Goal: Information Seeking & Learning: Learn about a topic

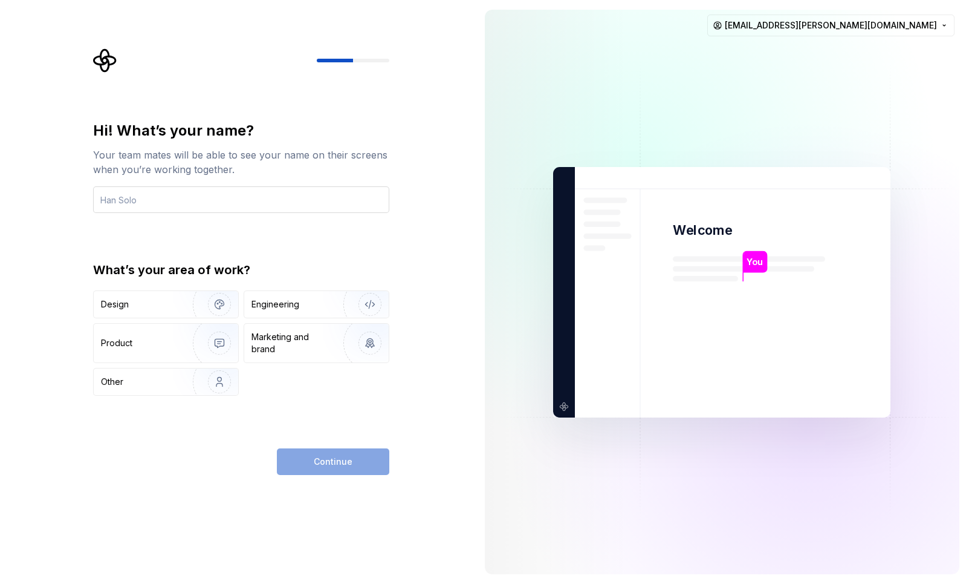
click at [226, 195] on input "text" at bounding box center [241, 199] width 296 height 27
type input "[PERSON_NAME]"
type button "Design"
click at [153, 307] on div "Design" at bounding box center [139, 304] width 76 height 12
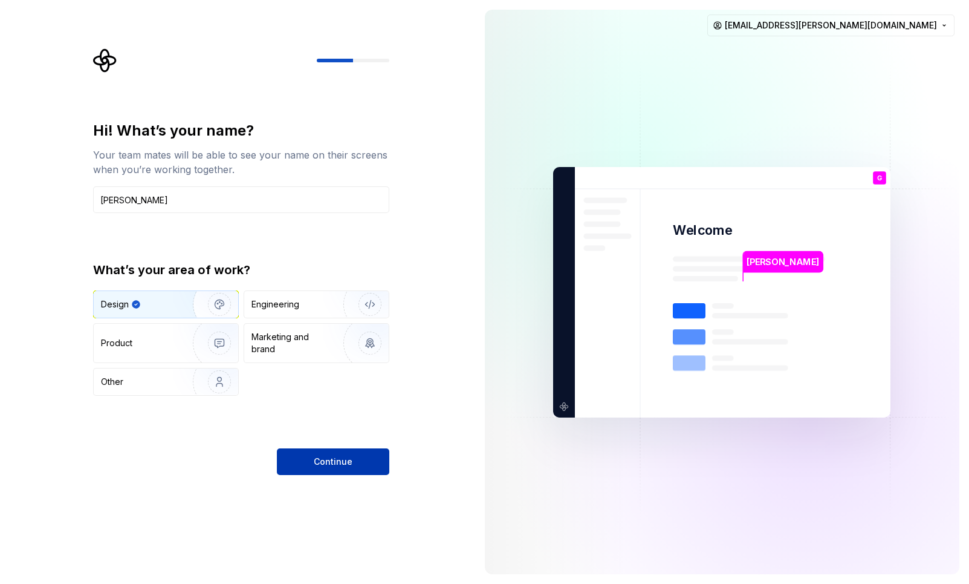
click at [340, 460] on span "Continue" at bounding box center [333, 461] width 39 height 12
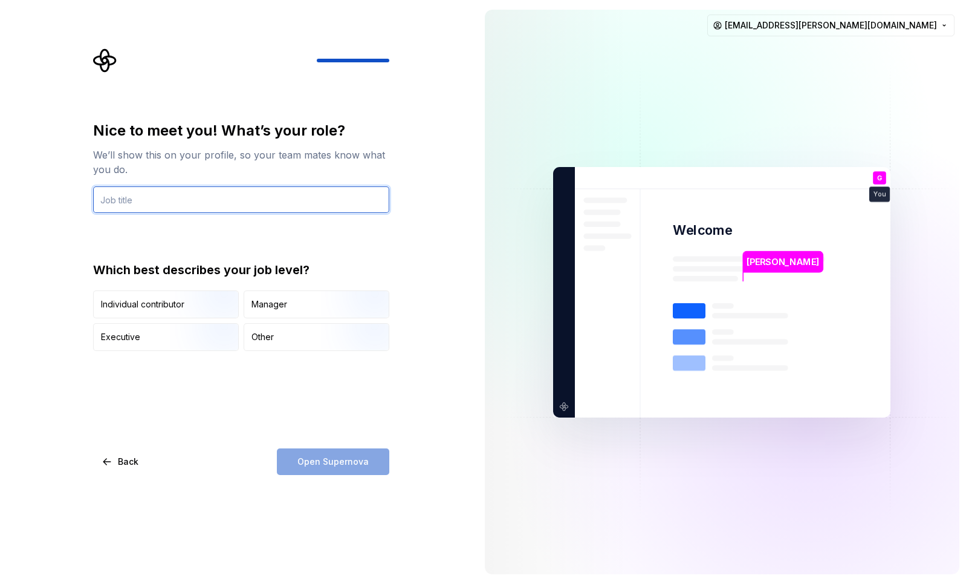
click at [195, 199] on input "text" at bounding box center [241, 199] width 296 height 27
type input "T"
type input "UI Team Lead"
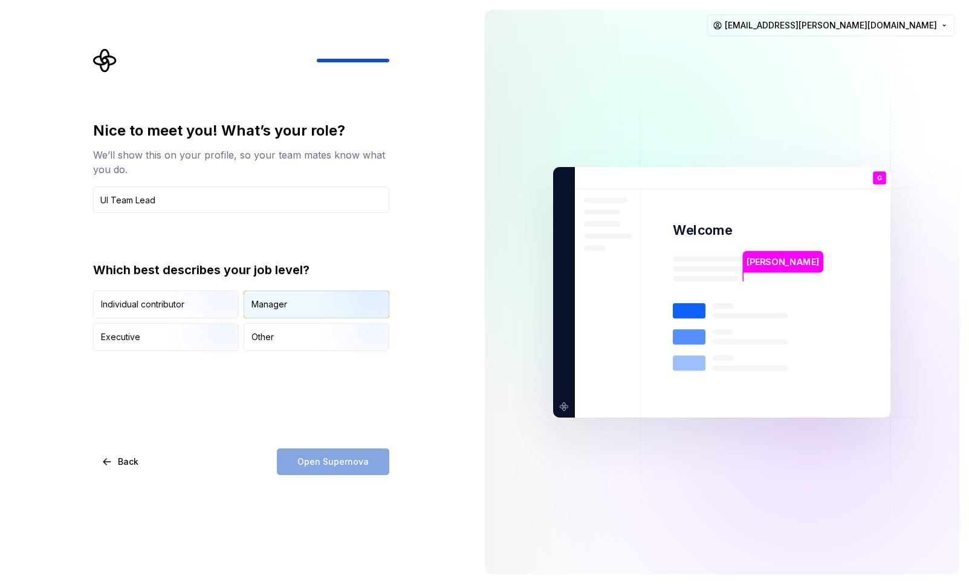
click at [302, 291] on div "Manager" at bounding box center [316, 304] width 145 height 27
click at [345, 461] on span "Open Supernova" at bounding box center [333, 461] width 71 height 12
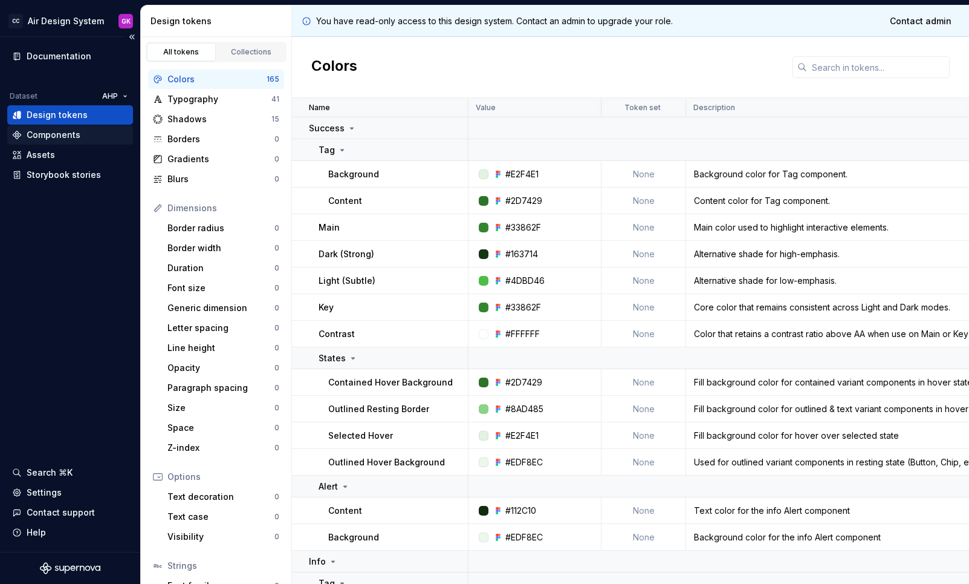
click at [67, 137] on div "Components" at bounding box center [54, 135] width 54 height 12
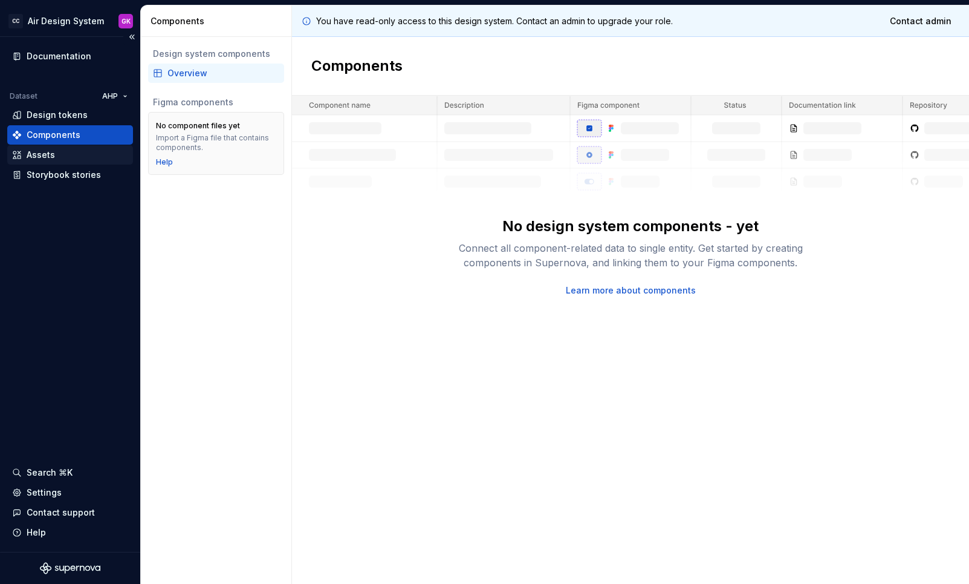
click at [49, 160] on div "Assets" at bounding box center [41, 155] width 28 height 12
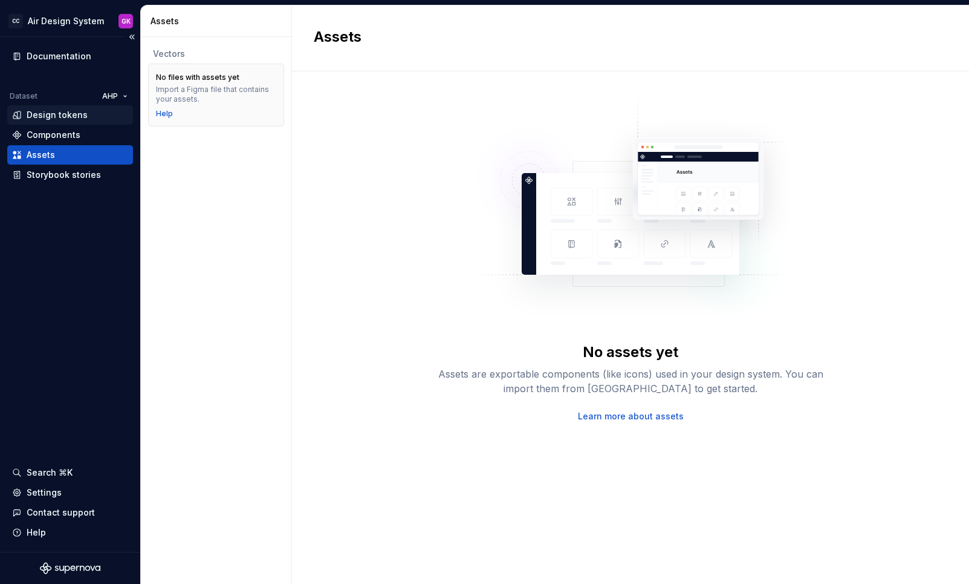
click at [78, 109] on div "Design tokens" at bounding box center [57, 115] width 61 height 12
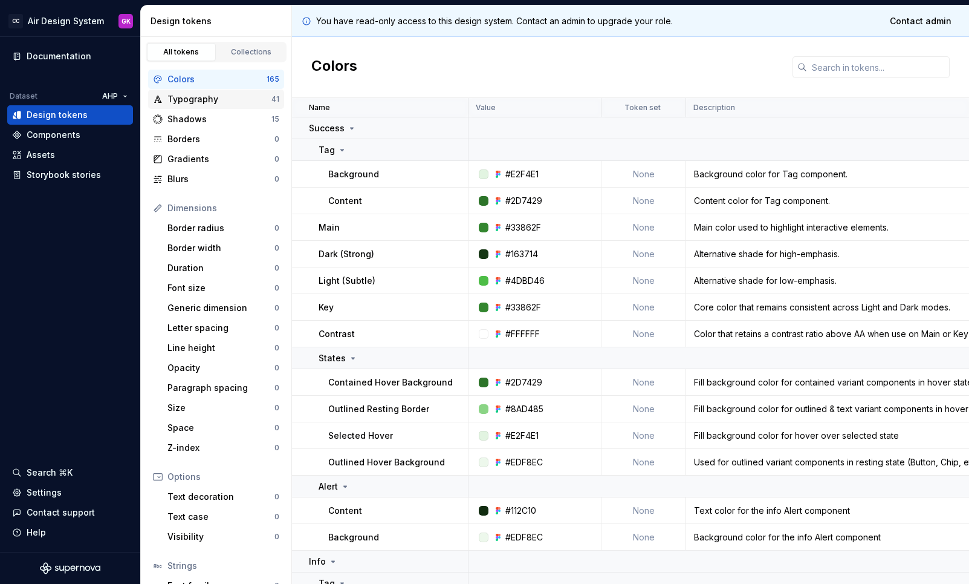
click at [210, 96] on div "Typography" at bounding box center [219, 99] width 104 height 12
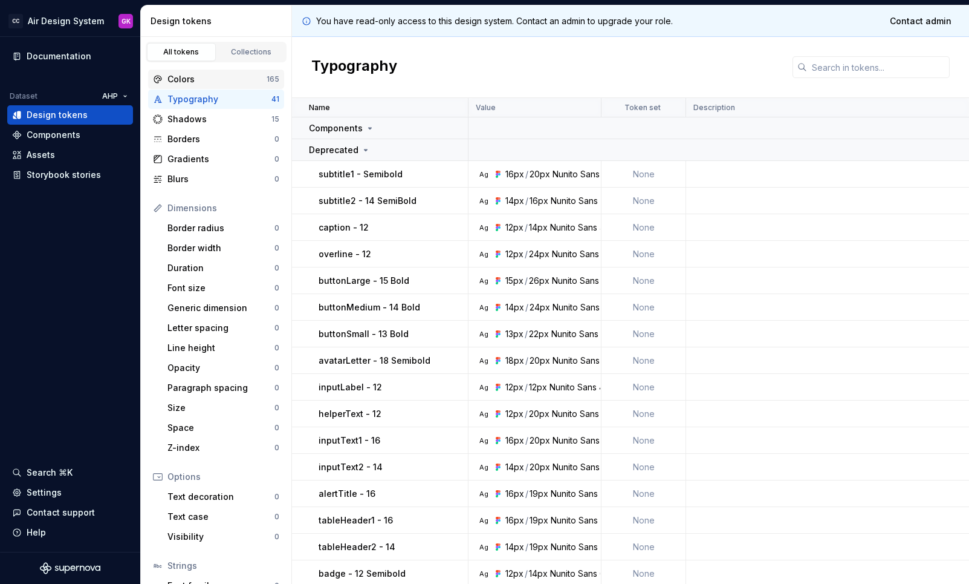
click at [210, 74] on div "Colors" at bounding box center [216, 79] width 99 height 12
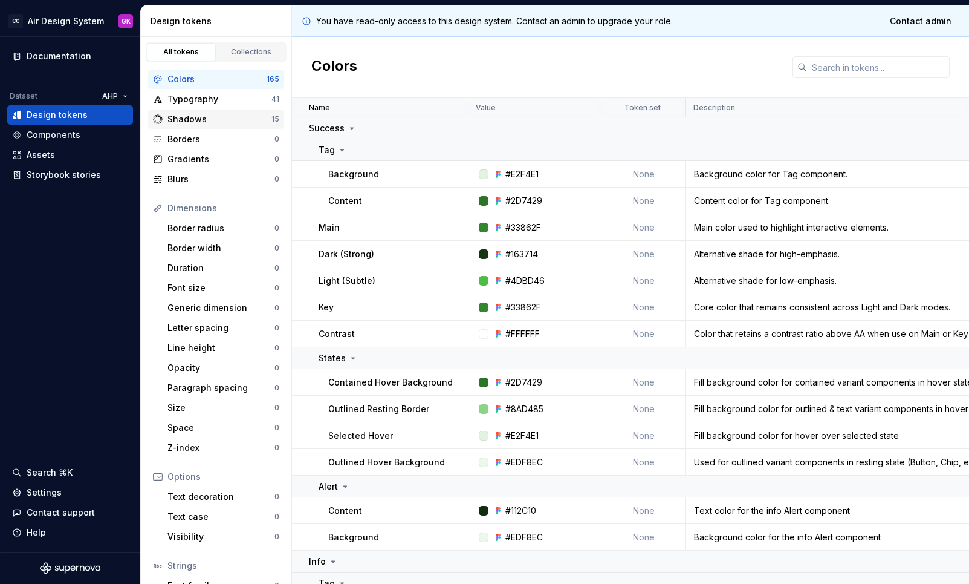
click at [192, 114] on div "Shadows" at bounding box center [219, 119] width 104 height 12
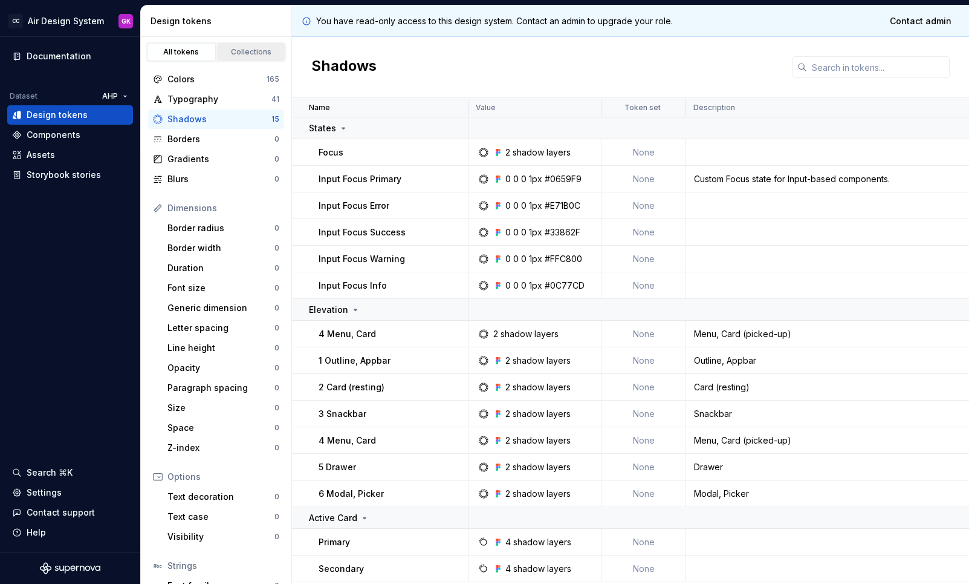
click at [243, 53] on div "Collections" at bounding box center [251, 52] width 60 height 10
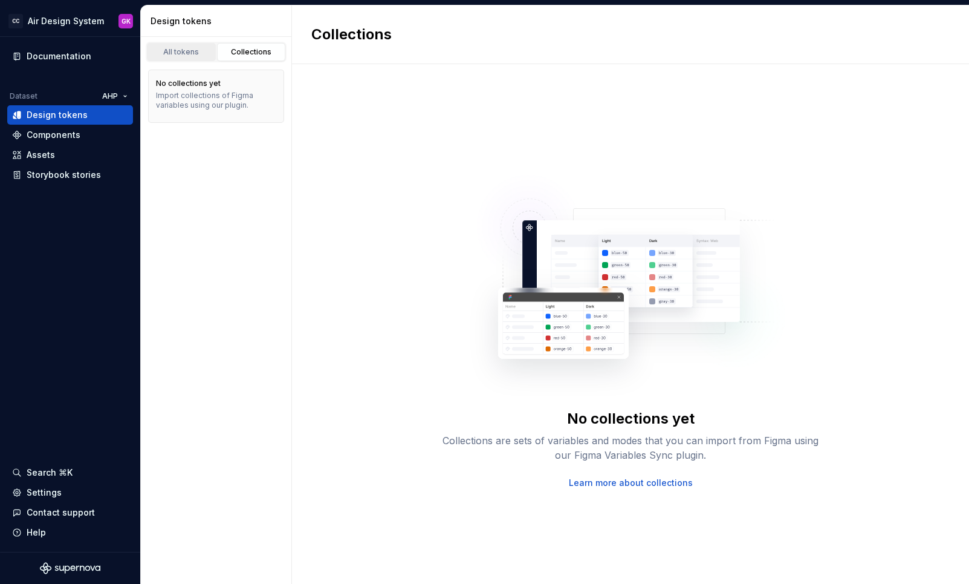
click at [195, 48] on div "All tokens" at bounding box center [181, 52] width 60 height 10
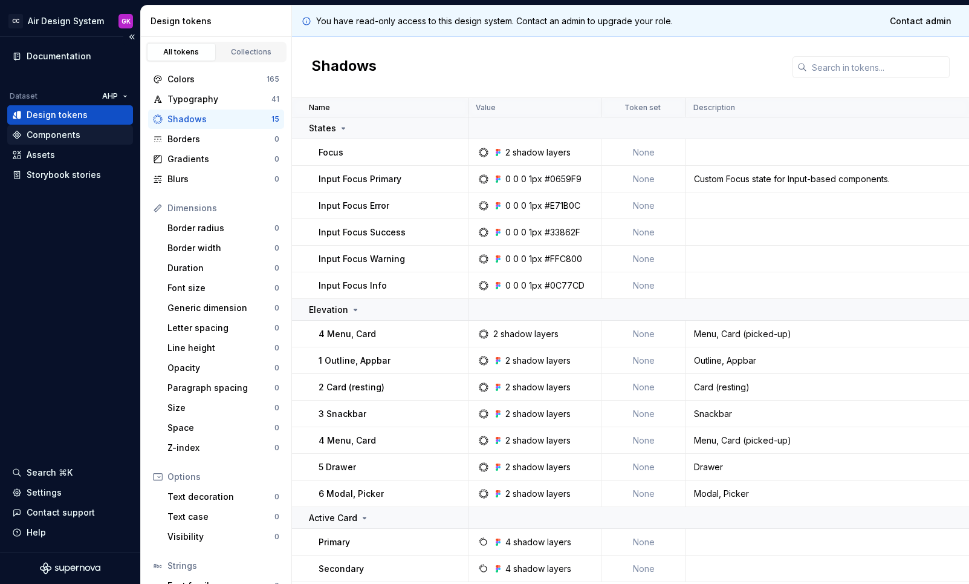
click at [73, 129] on div "Components" at bounding box center [54, 135] width 54 height 12
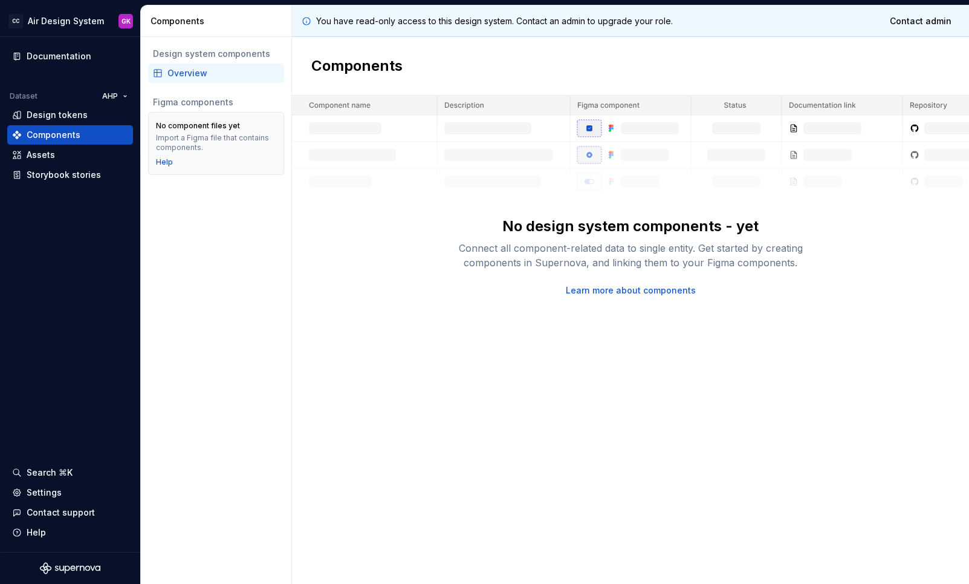
click at [200, 69] on div "Overview" at bounding box center [223, 73] width 112 height 12
click at [44, 161] on div "Assets" at bounding box center [70, 154] width 126 height 19
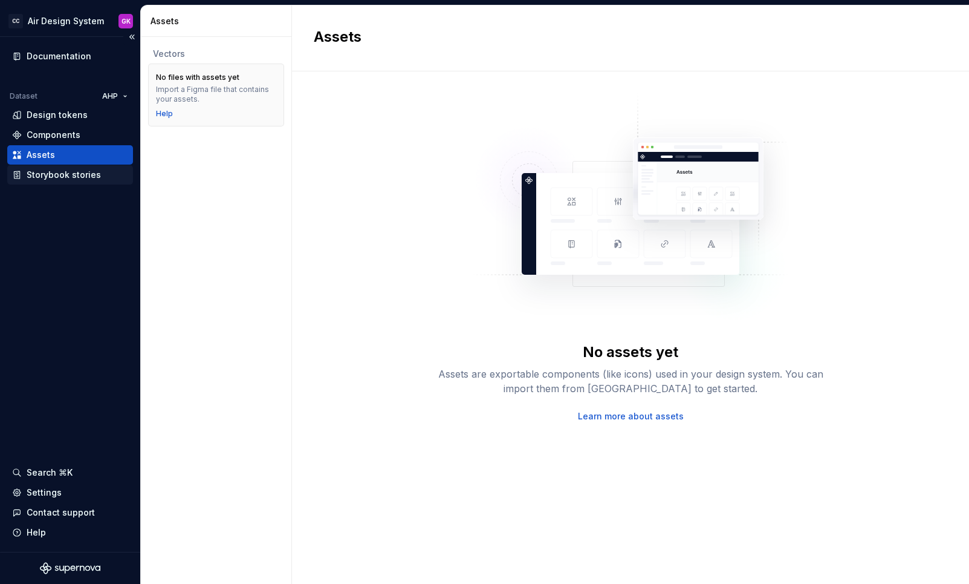
click at [48, 178] on div "Storybook stories" at bounding box center [64, 175] width 74 height 12
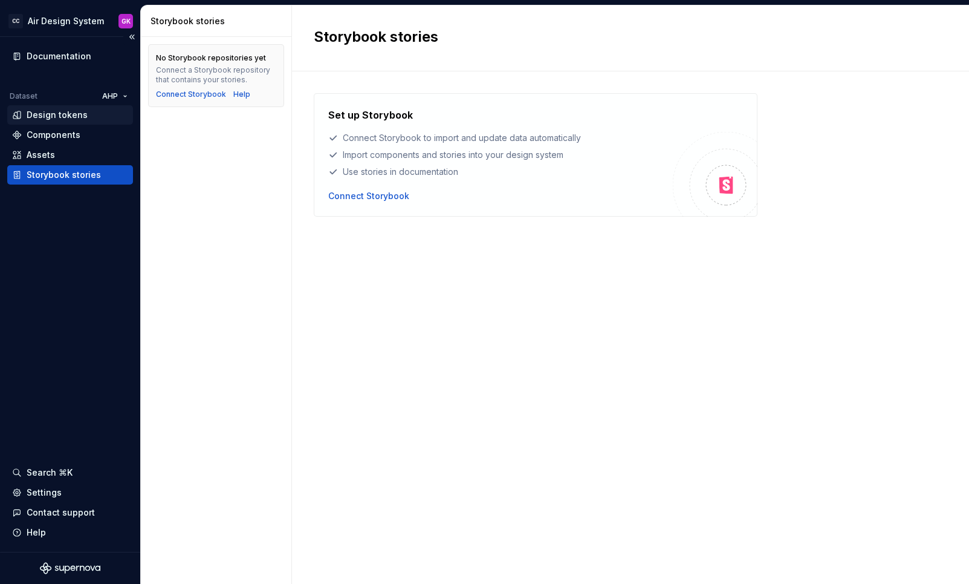
click at [50, 114] on div "Design tokens" at bounding box center [57, 115] width 61 height 12
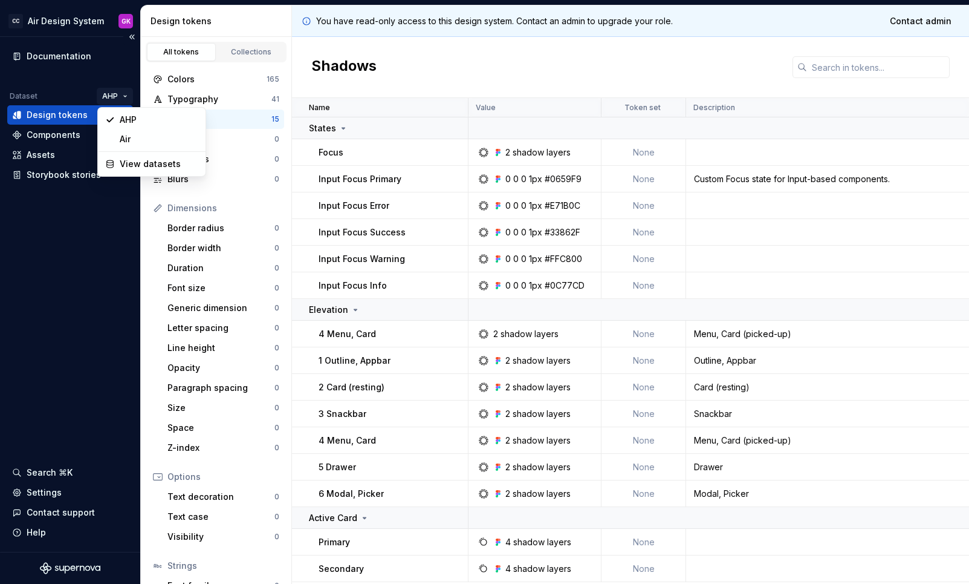
click at [122, 97] on html "CC Air Design System GK Documentation Dataset AHP Design tokens Components Asse…" at bounding box center [484, 292] width 969 height 584
click at [131, 136] on div "Air" at bounding box center [159, 139] width 79 height 12
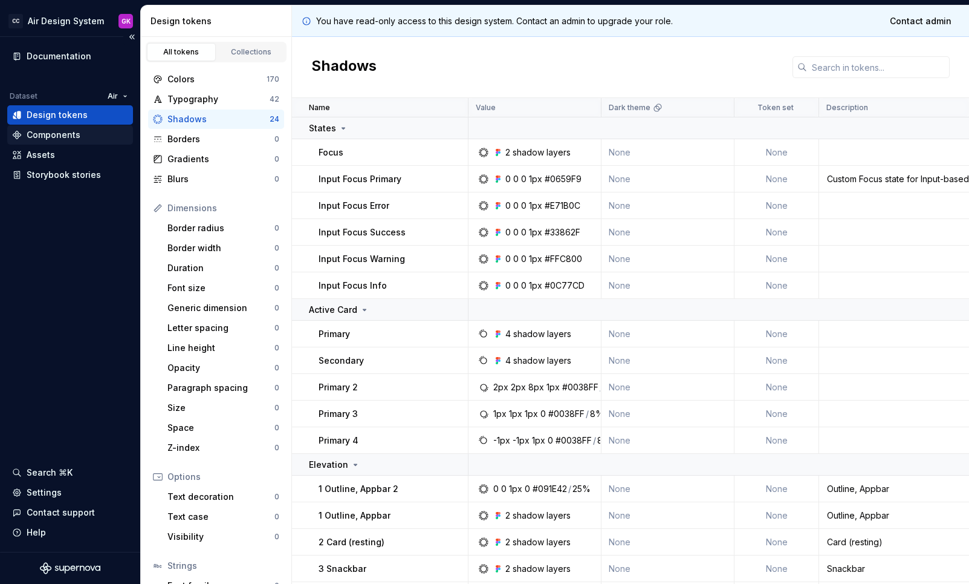
click at [90, 134] on div "Components" at bounding box center [70, 135] width 116 height 12
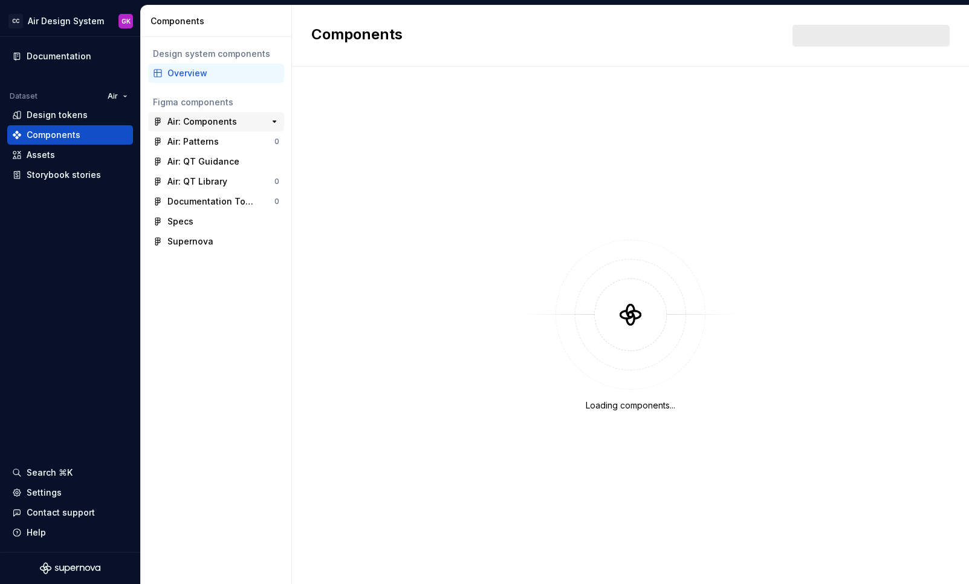
click at [242, 119] on div "Air: Components" at bounding box center [212, 121] width 90 height 12
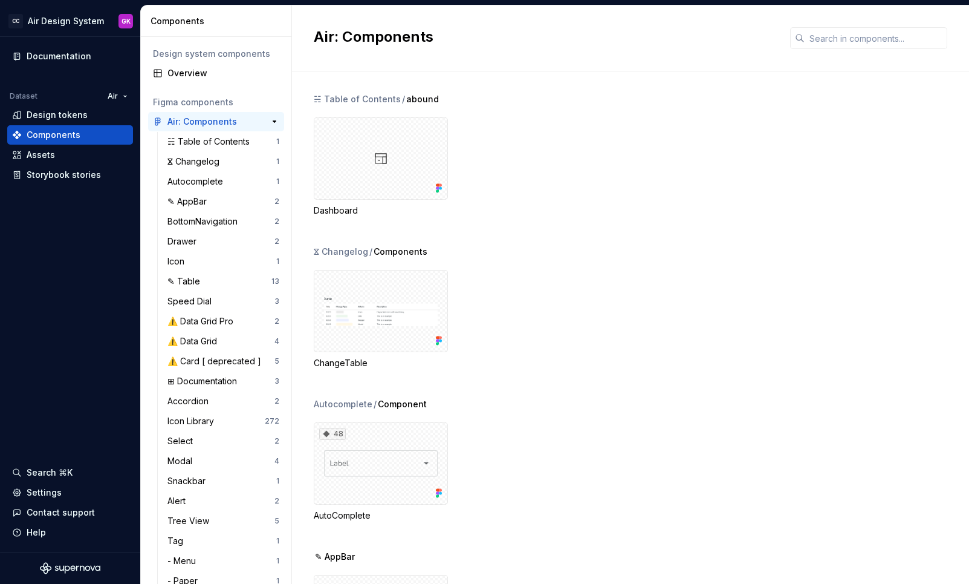
click at [243, 119] on div "Air: Components" at bounding box center [212, 121] width 90 height 12
click at [279, 120] on button "button" at bounding box center [274, 121] width 17 height 17
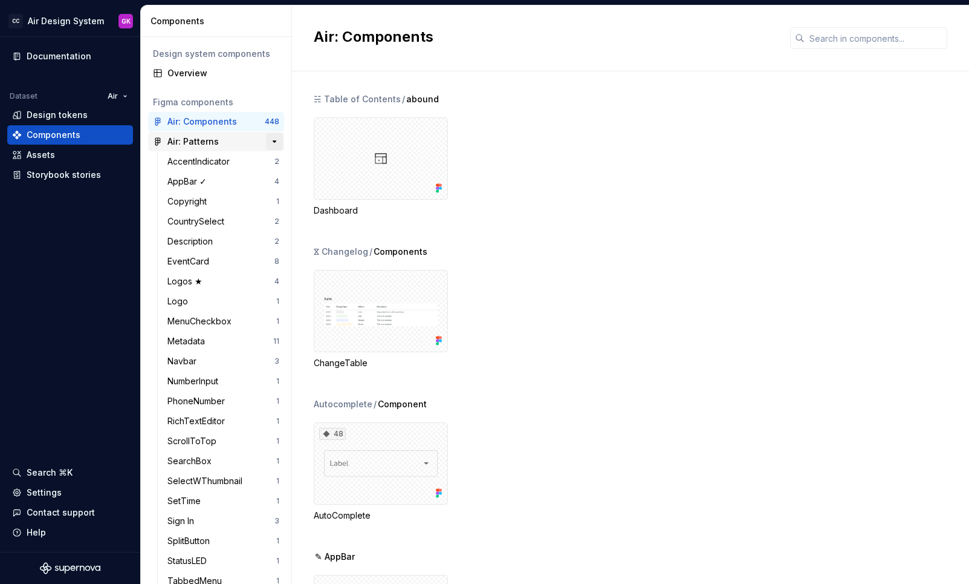
click at [278, 140] on button "button" at bounding box center [274, 141] width 17 height 17
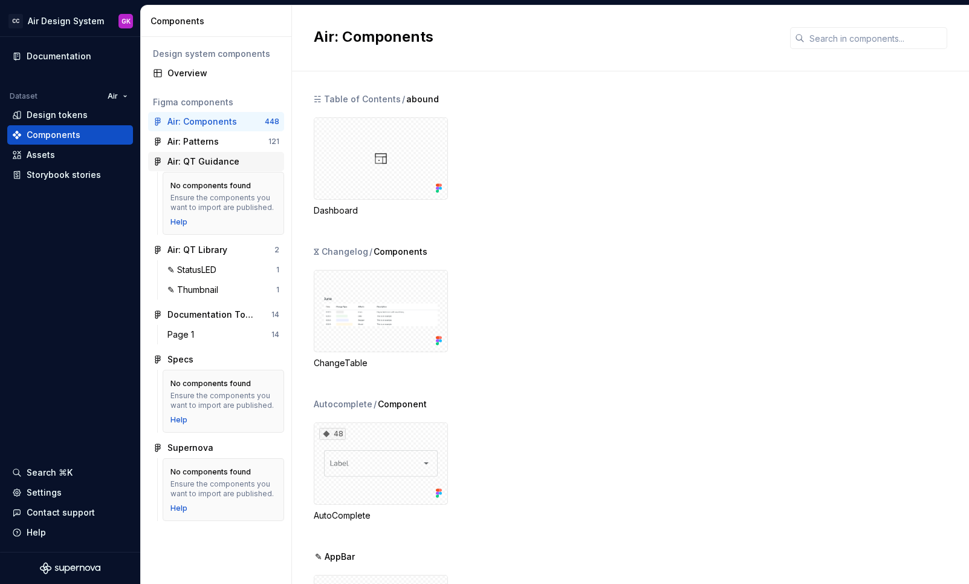
click at [250, 163] on div "Air: QT Guidance" at bounding box center [223, 161] width 112 height 12
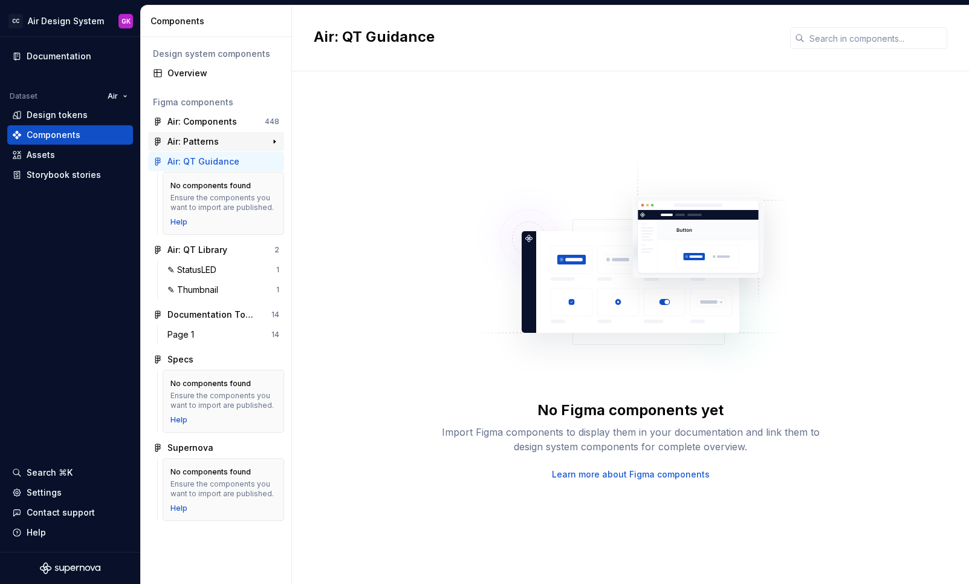
click at [238, 139] on div "Air: Patterns" at bounding box center [212, 141] width 90 height 12
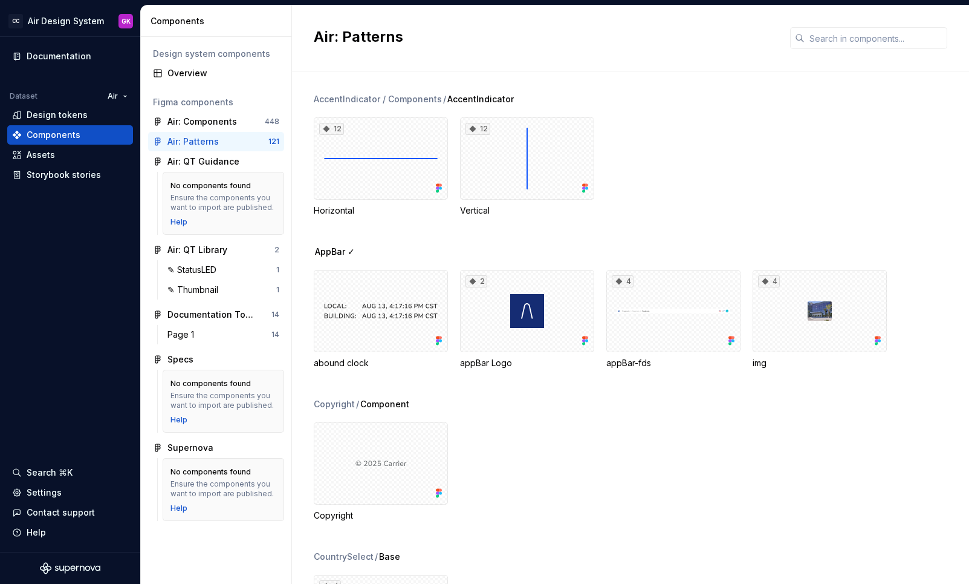
click at [222, 111] on div "Figma components" at bounding box center [216, 102] width 136 height 19
click at [222, 122] on div "Air: Components" at bounding box center [202, 121] width 70 height 12
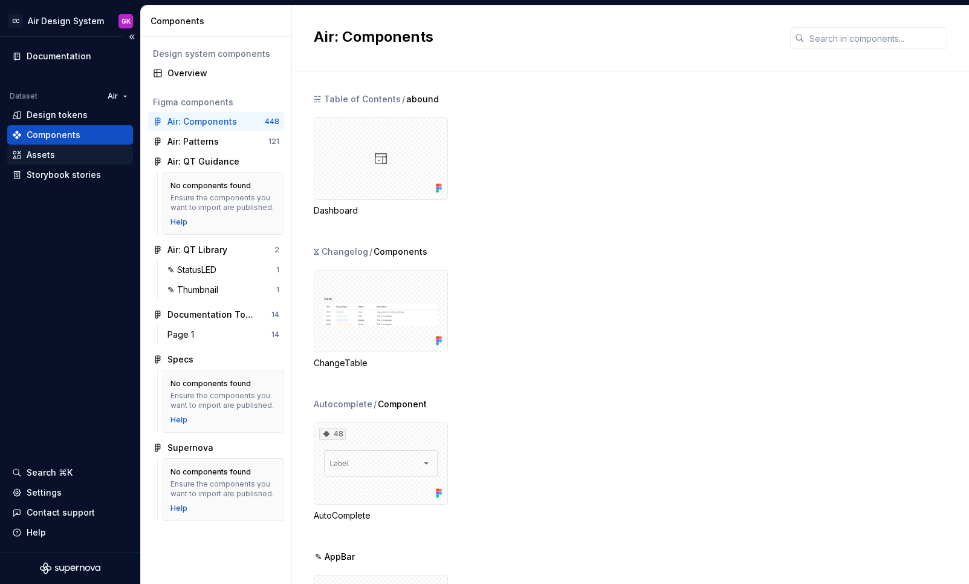
click at [66, 154] on div "Assets" at bounding box center [70, 155] width 116 height 12
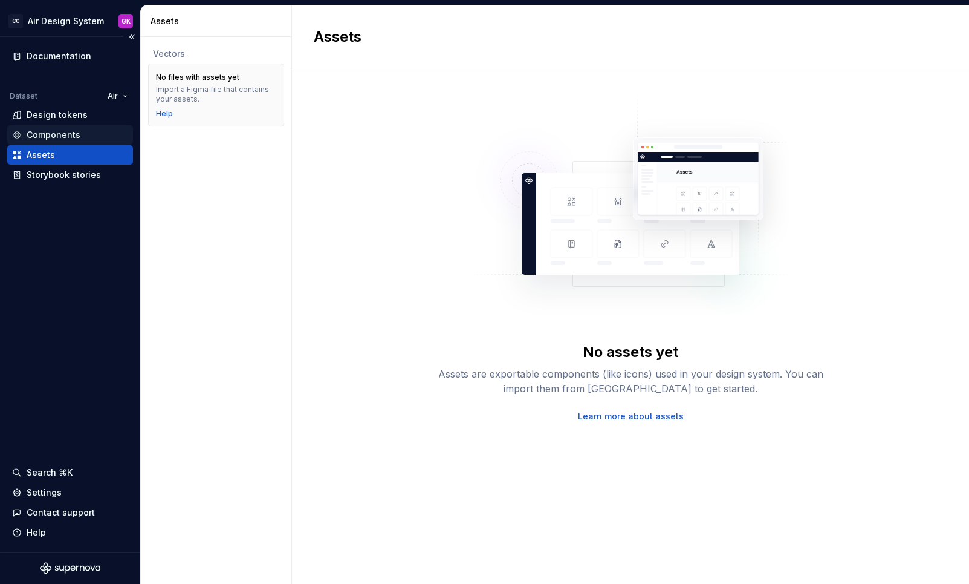
click at [99, 129] on div "Components" at bounding box center [70, 135] width 116 height 12
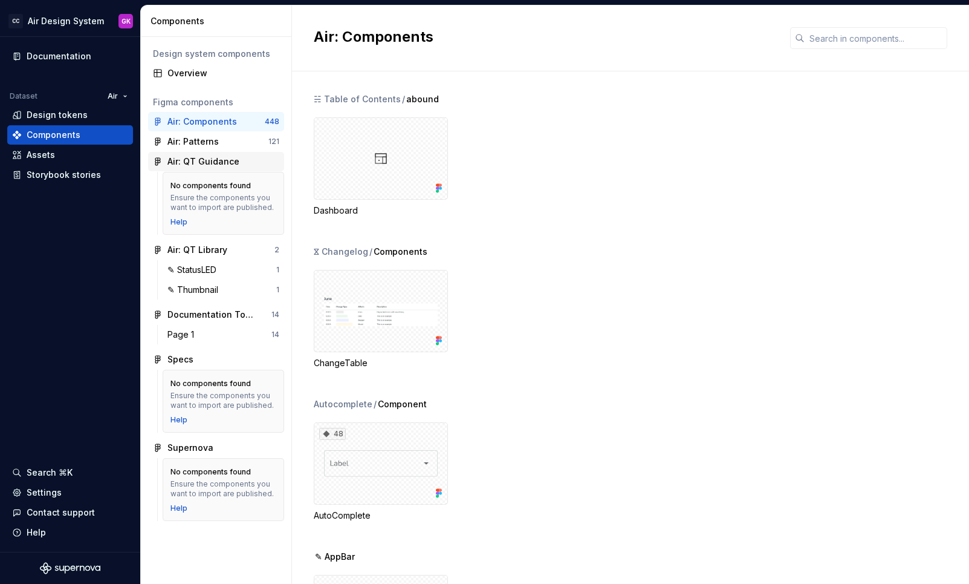
click at [197, 158] on div "Air: QT Guidance" at bounding box center [203, 161] width 72 height 12
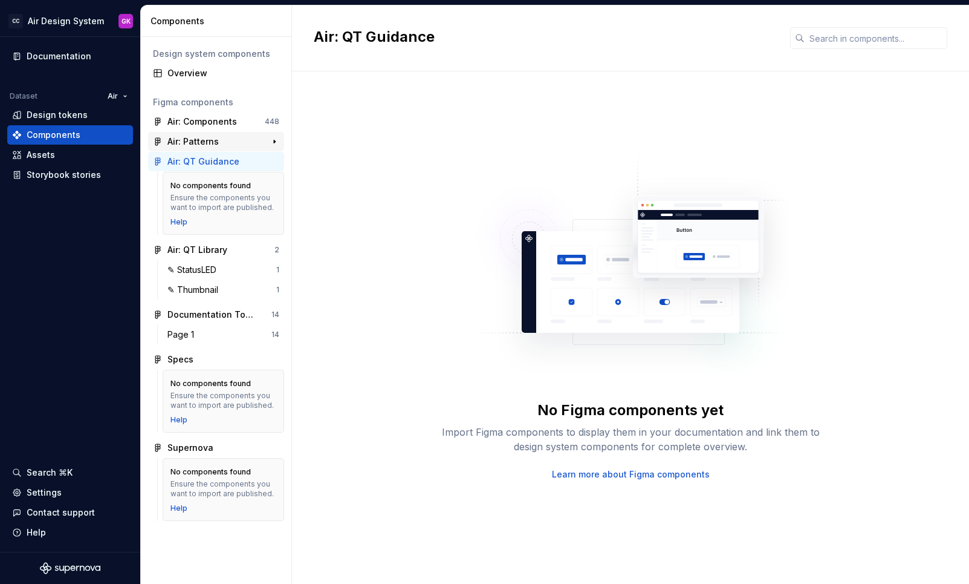
click at [209, 140] on div "Air: Patterns" at bounding box center [192, 141] width 51 height 12
click at [223, 121] on div "Air: Components" at bounding box center [202, 121] width 70 height 12
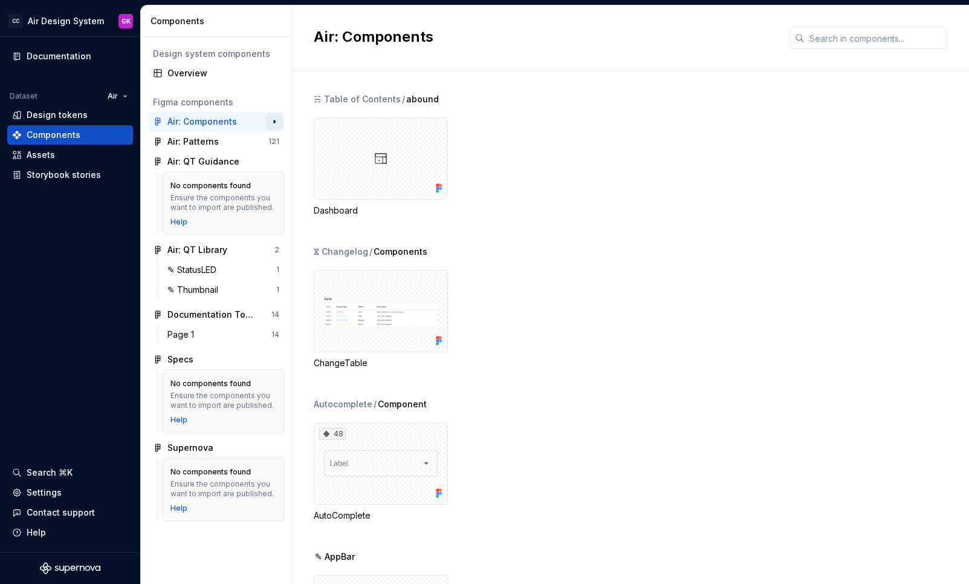
click at [275, 119] on button "button" at bounding box center [274, 121] width 17 height 17
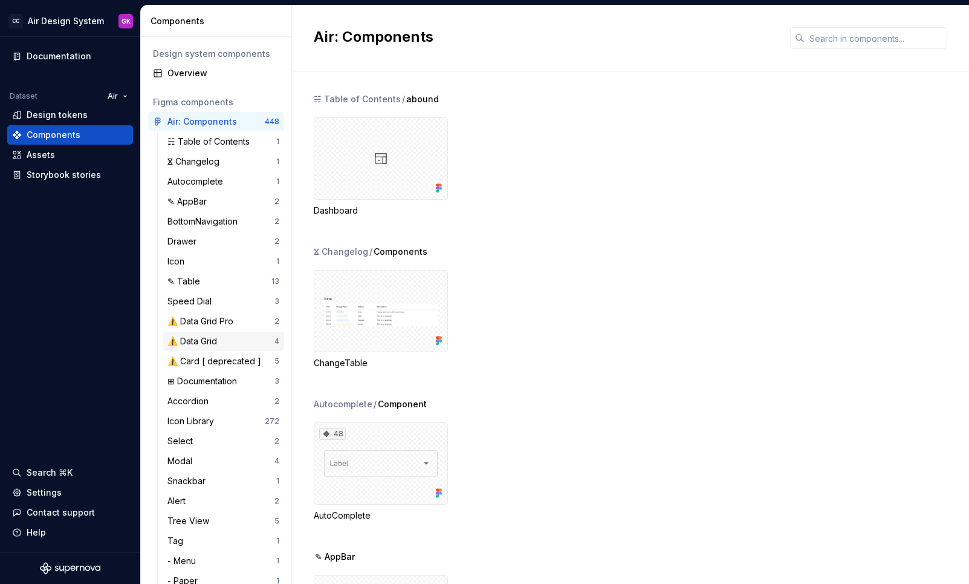
click at [210, 344] on div "⚠️ Data Grid" at bounding box center [194, 341] width 54 height 12
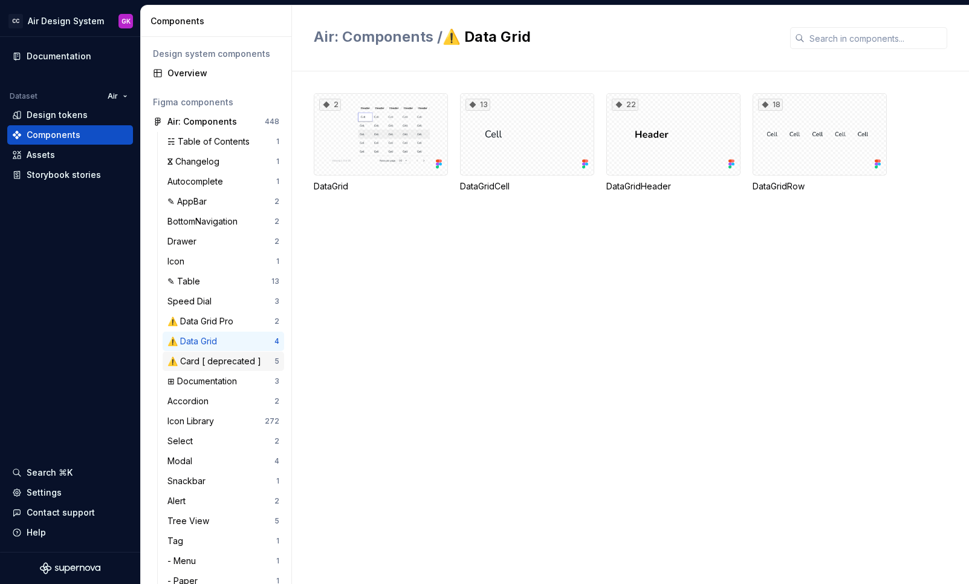
click at [217, 362] on div "⚠️ Card [ deprecated ]" at bounding box center [216, 361] width 99 height 12
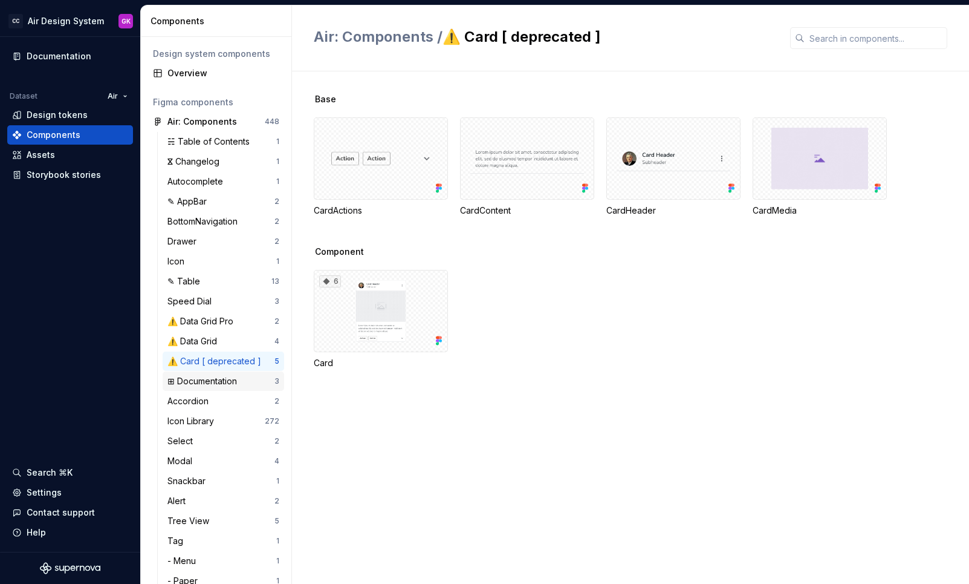
click at [217, 382] on div "⊞ Documentation" at bounding box center [204, 381] width 74 height 12
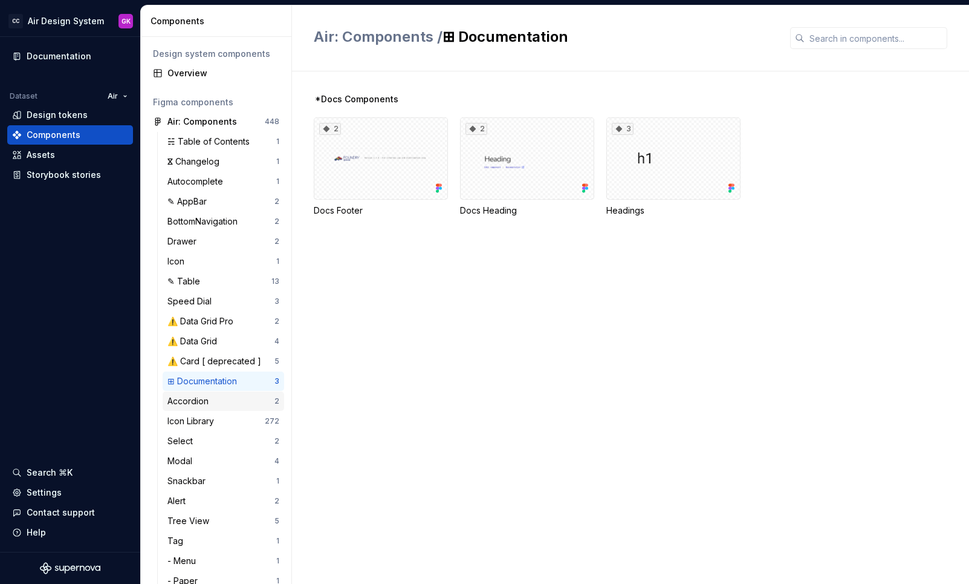
click at [217, 405] on div "Accordion" at bounding box center [220, 401] width 107 height 12
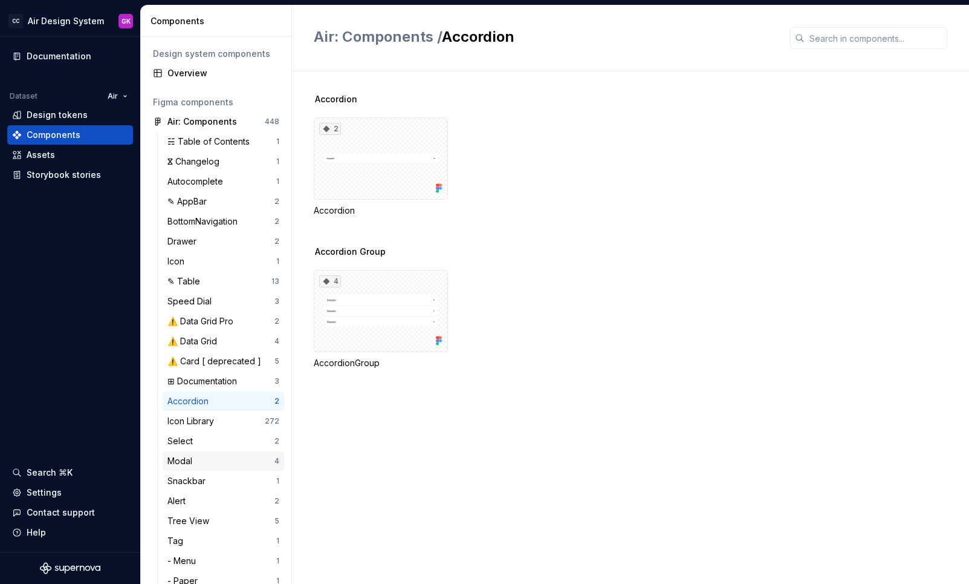
click at [215, 457] on div "Modal" at bounding box center [220, 461] width 107 height 12
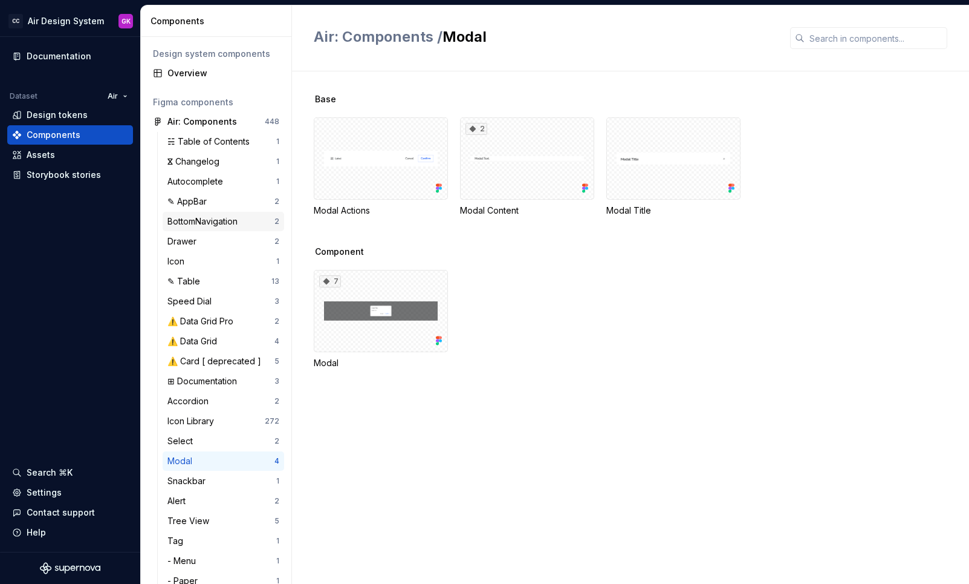
click at [224, 219] on div "BottomNavigation" at bounding box center [204, 221] width 75 height 12
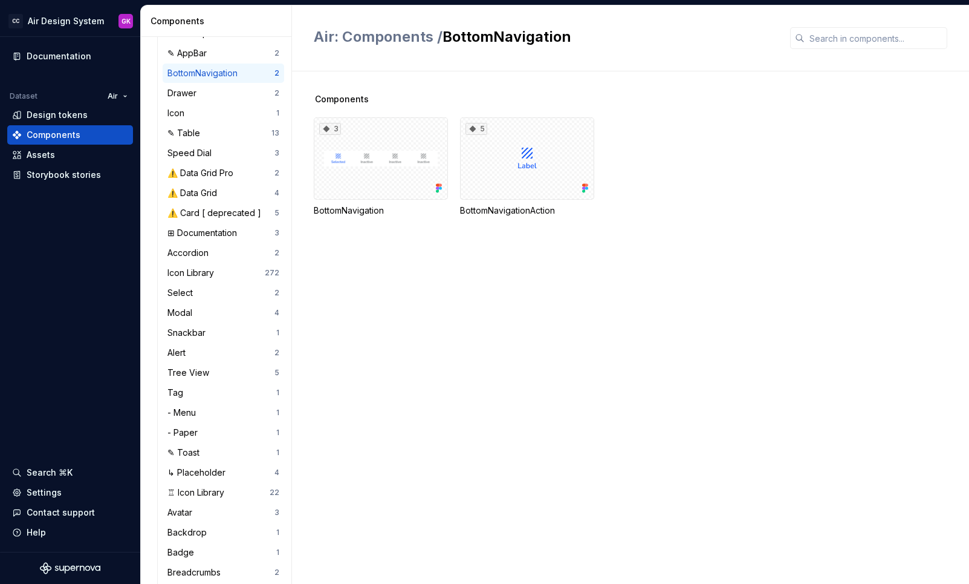
scroll to position [161, 0]
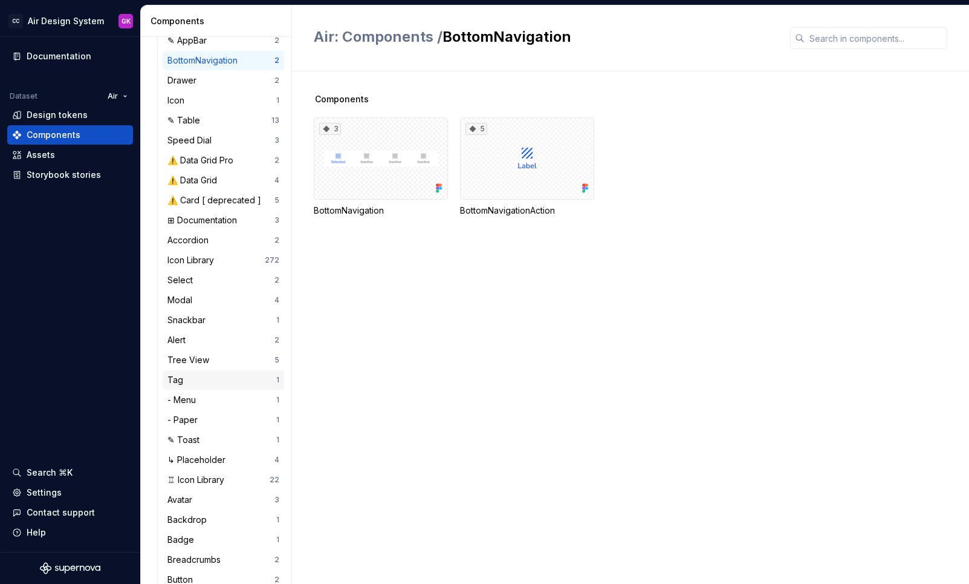
click at [224, 372] on div "Tag 1" at bounding box center [224, 379] width 122 height 19
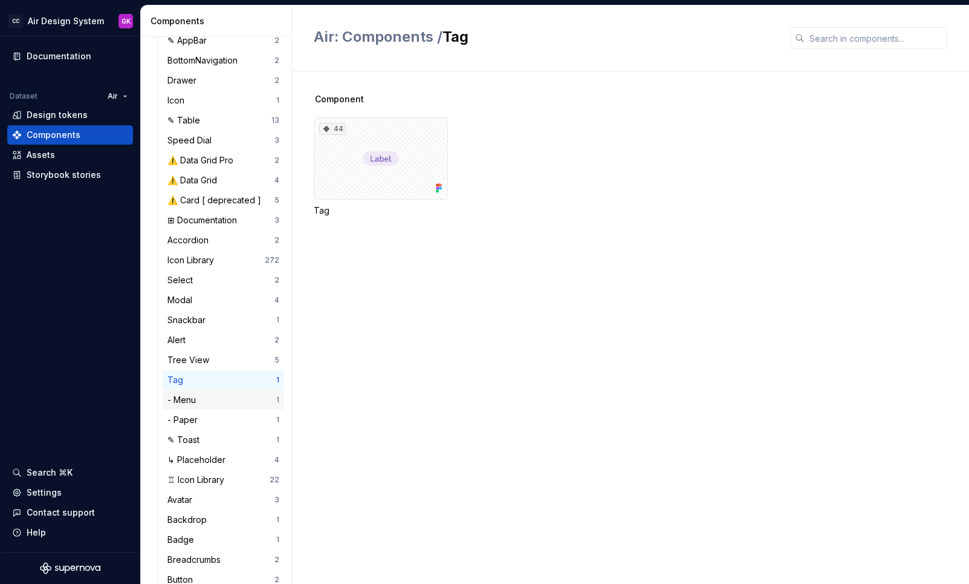
click at [219, 403] on div "- Menu" at bounding box center [221, 400] width 109 height 12
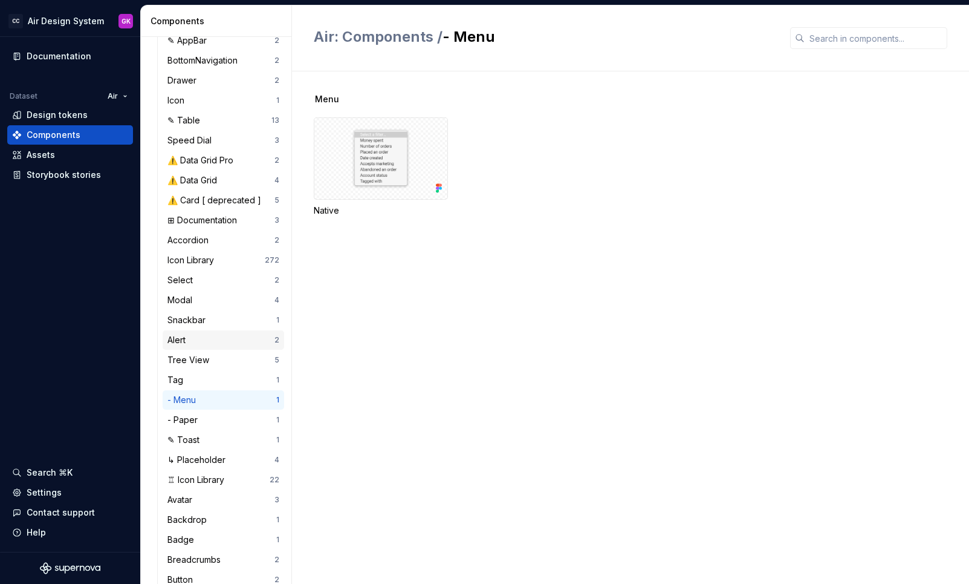
click at [226, 339] on div "Alert" at bounding box center [220, 340] width 107 height 12
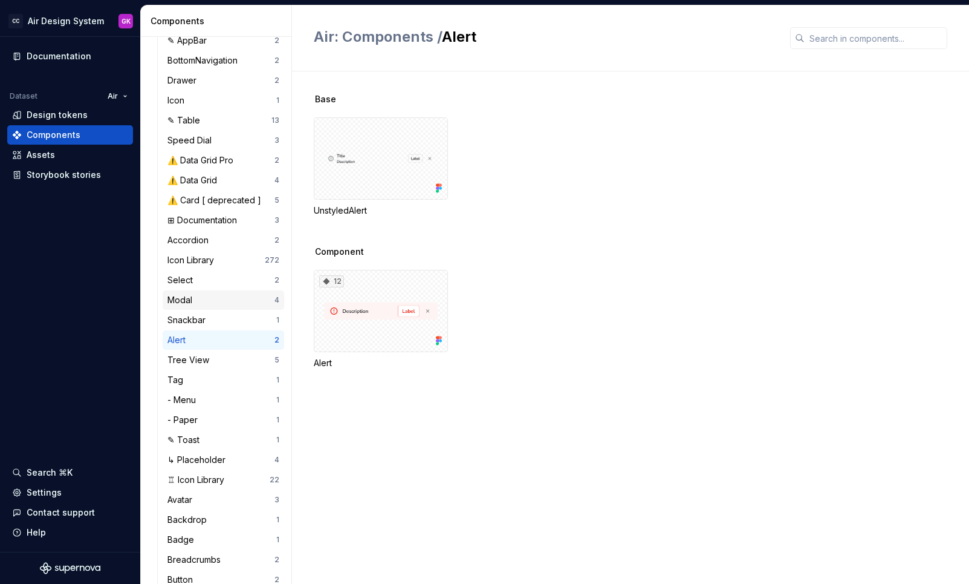
click at [232, 294] on div "Modal" at bounding box center [220, 300] width 107 height 12
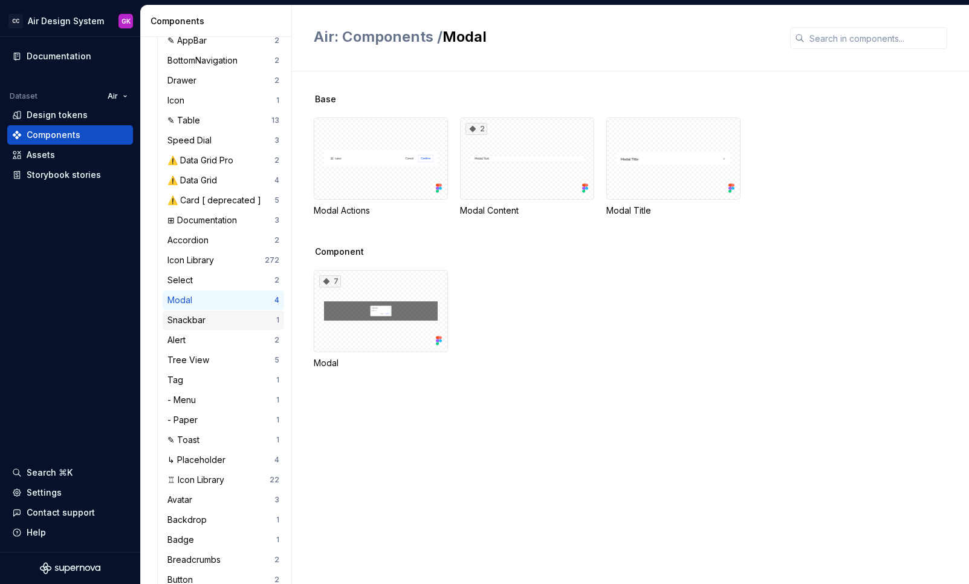
click at [229, 322] on div "Snackbar" at bounding box center [221, 320] width 109 height 12
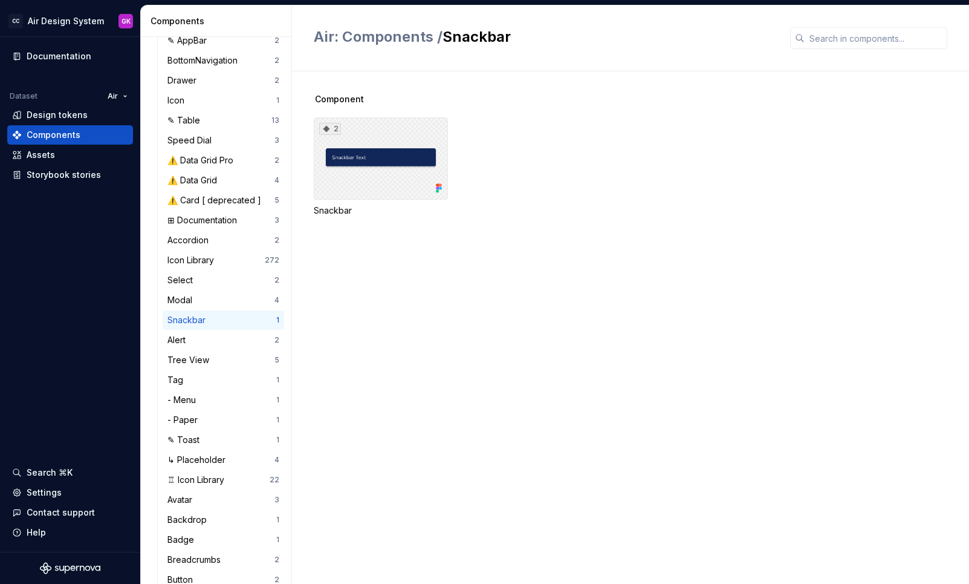
click at [401, 166] on div "2" at bounding box center [381, 158] width 134 height 82
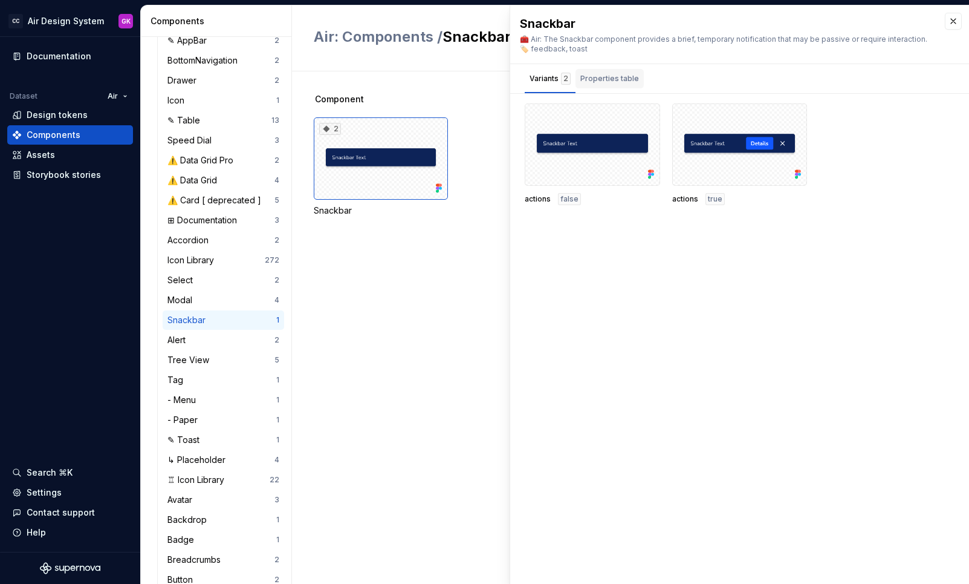
click at [609, 82] on div "Properties table" at bounding box center [609, 79] width 59 height 12
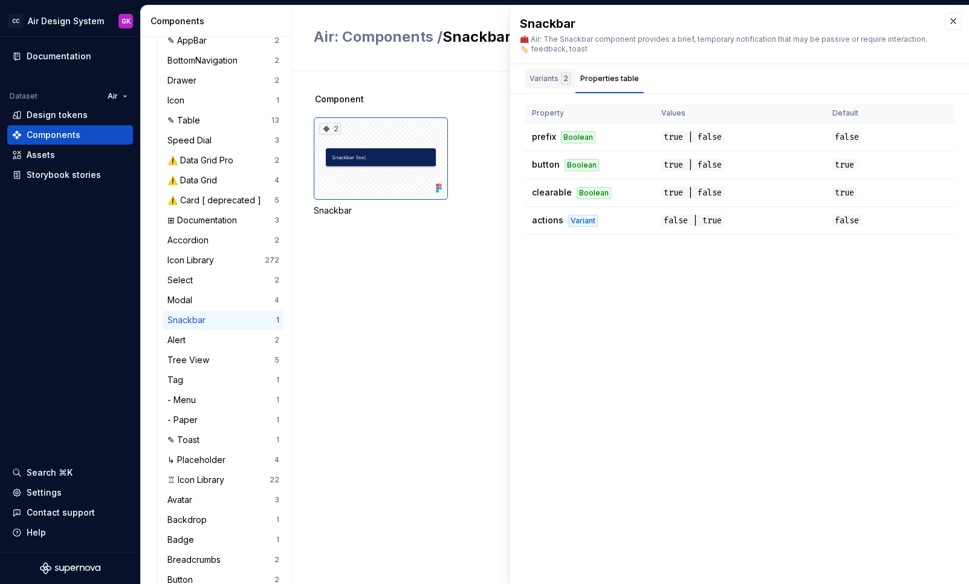
click at [555, 75] on div "Variants 2" at bounding box center [550, 79] width 41 height 12
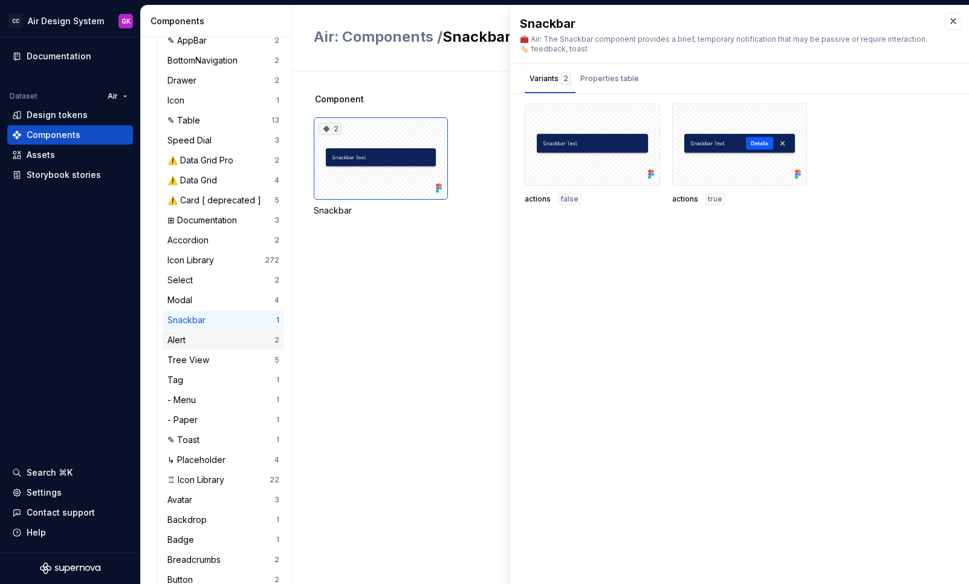
click at [205, 339] on div "Alert" at bounding box center [220, 340] width 107 height 12
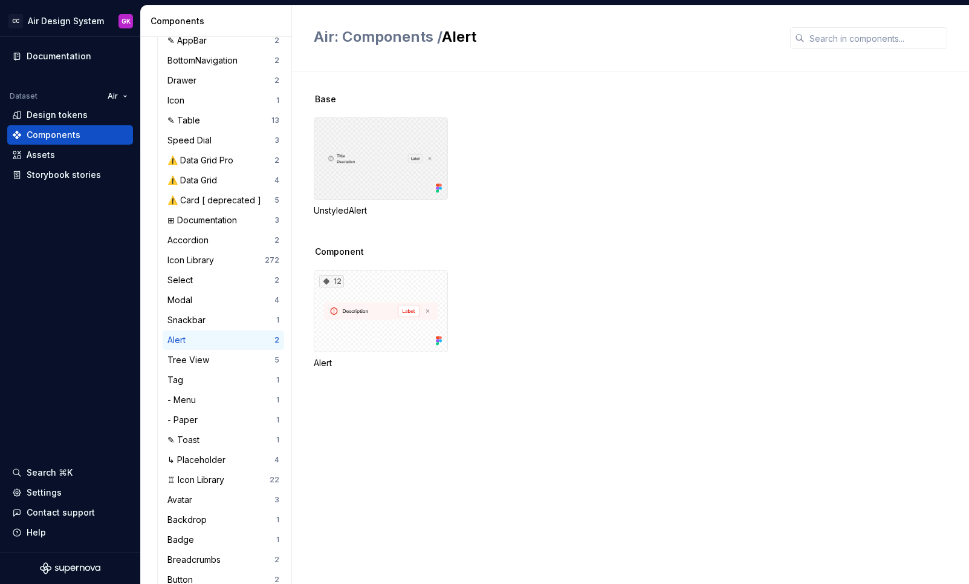
click at [394, 150] on div at bounding box center [381, 158] width 134 height 82
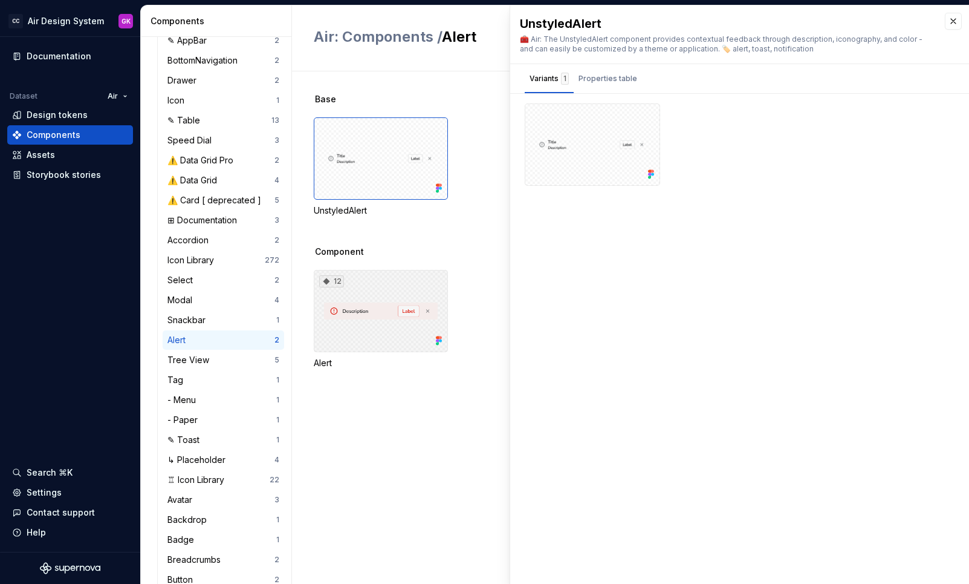
click at [370, 318] on div "12" at bounding box center [381, 311] width 134 height 82
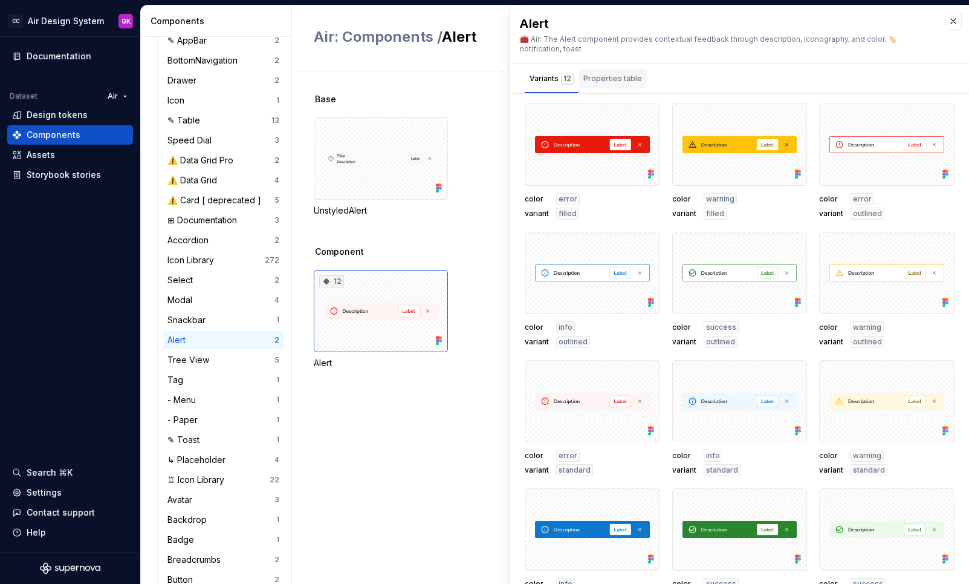
click at [590, 80] on div "Properties table" at bounding box center [613, 79] width 59 height 12
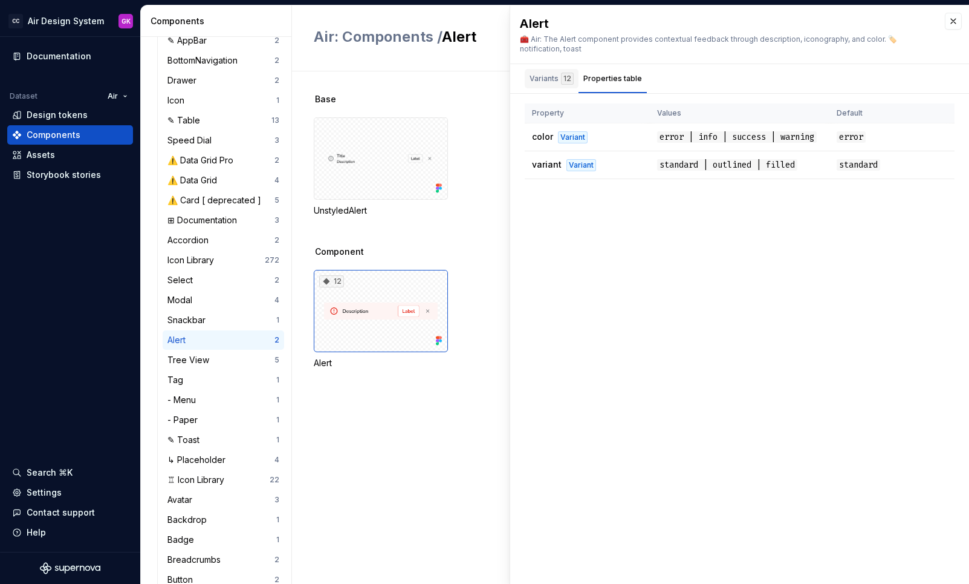
click at [544, 77] on div "Variants 12" at bounding box center [552, 79] width 44 height 12
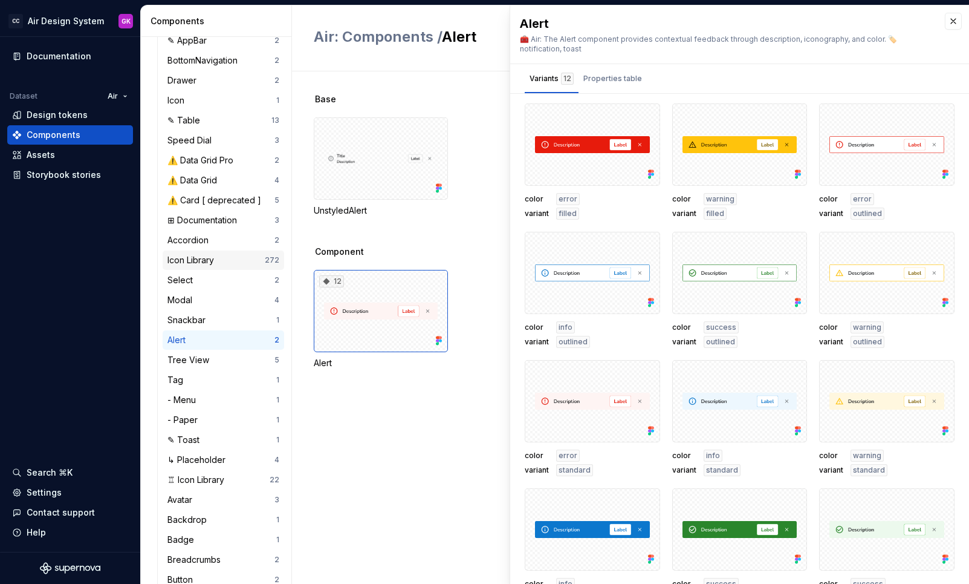
click at [210, 266] on div "Icon Library 272" at bounding box center [224, 259] width 122 height 19
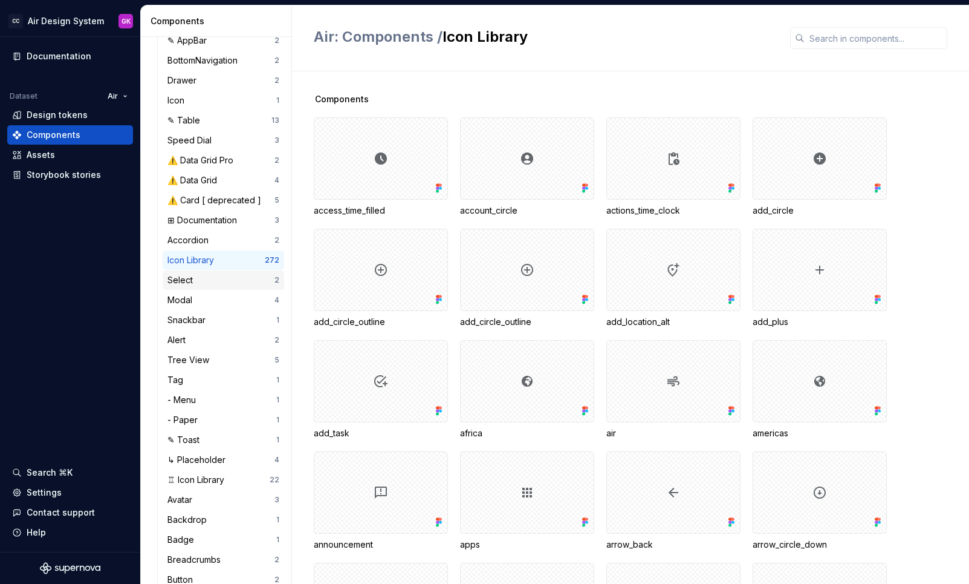
click at [210, 276] on div "Select" at bounding box center [220, 280] width 107 height 12
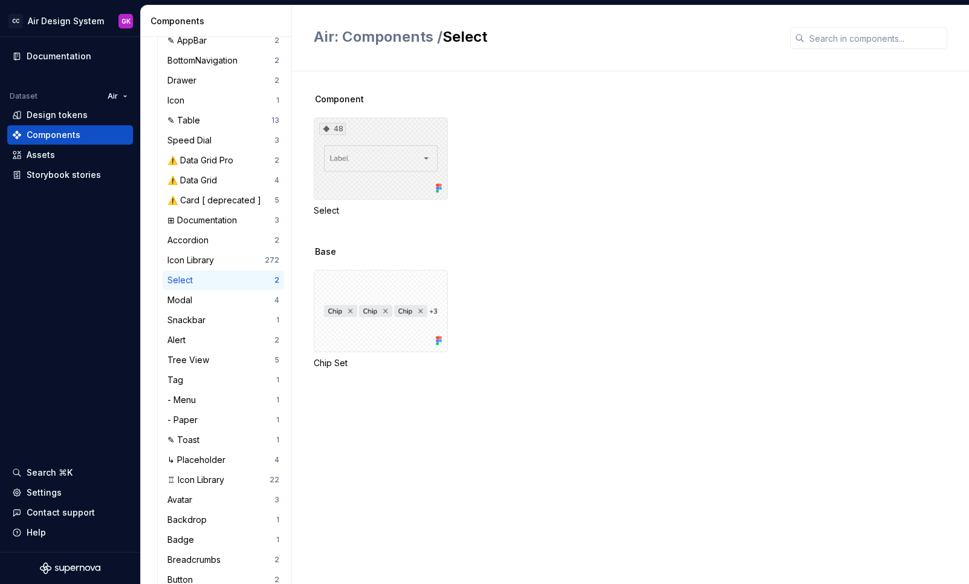
click at [396, 152] on div "48" at bounding box center [381, 158] width 134 height 82
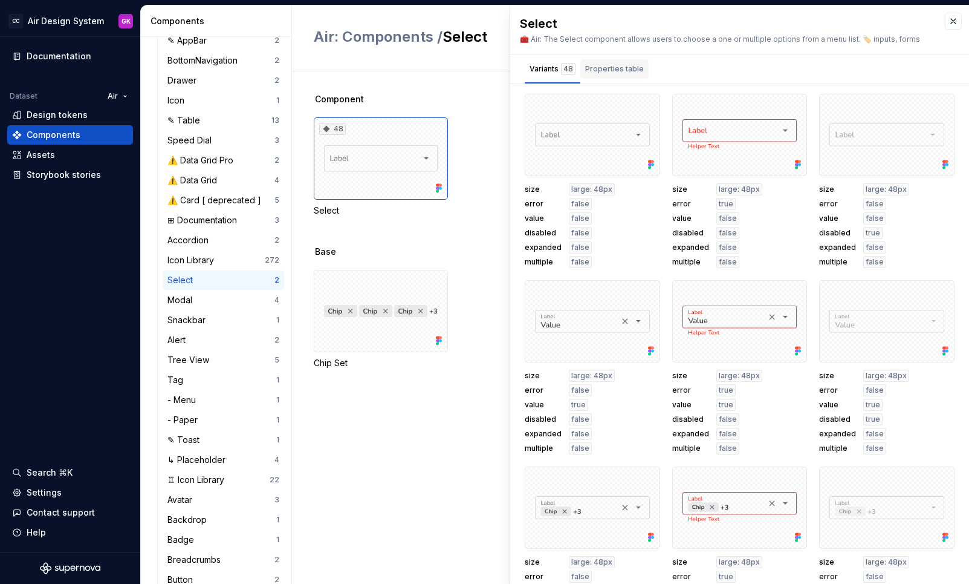
click at [613, 68] on div "Properties table" at bounding box center [614, 69] width 59 height 12
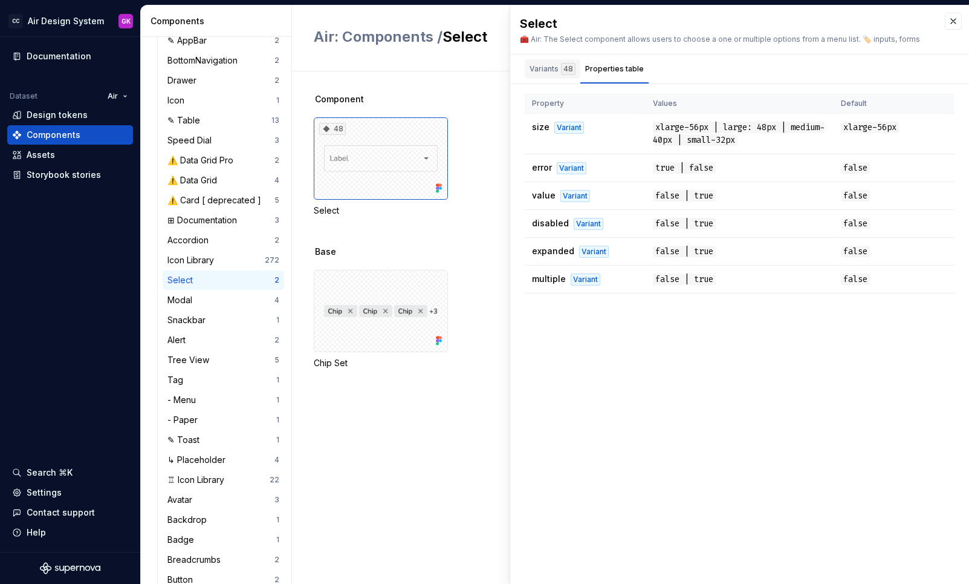
click at [554, 69] on div "Variants 48" at bounding box center [553, 69] width 46 height 12
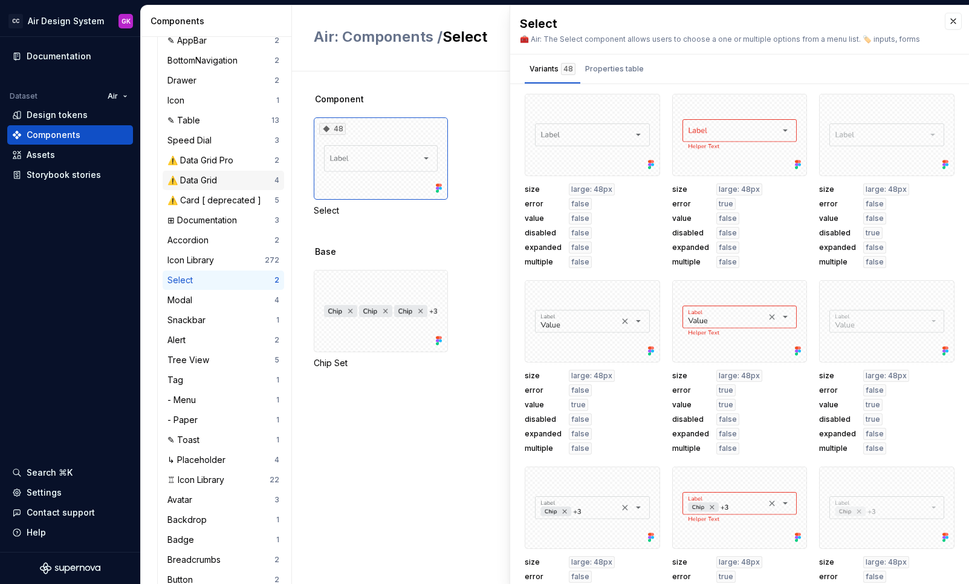
click at [228, 183] on div "⚠️ Data Grid" at bounding box center [220, 180] width 107 height 12
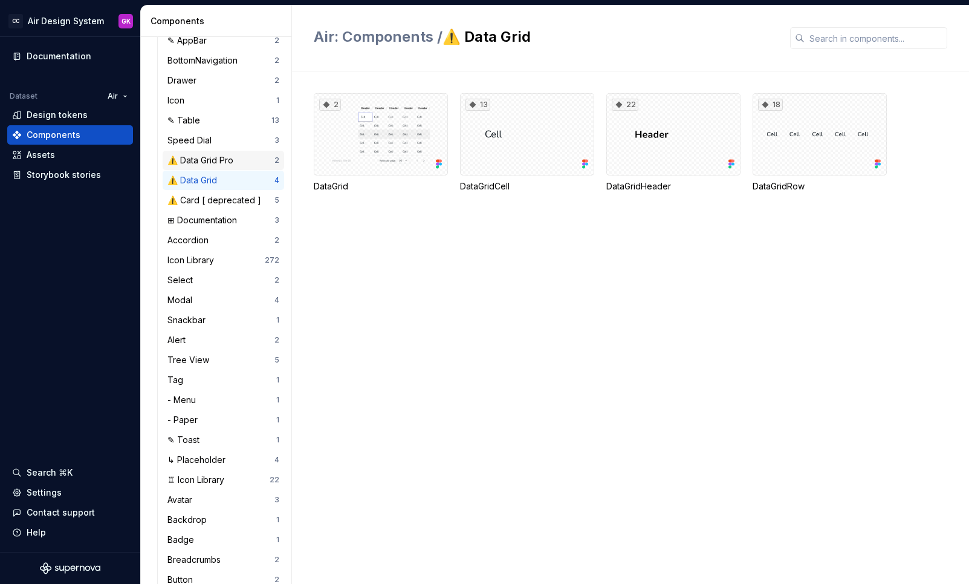
click at [229, 164] on div "⚠️ Data Grid Pro" at bounding box center [202, 160] width 71 height 12
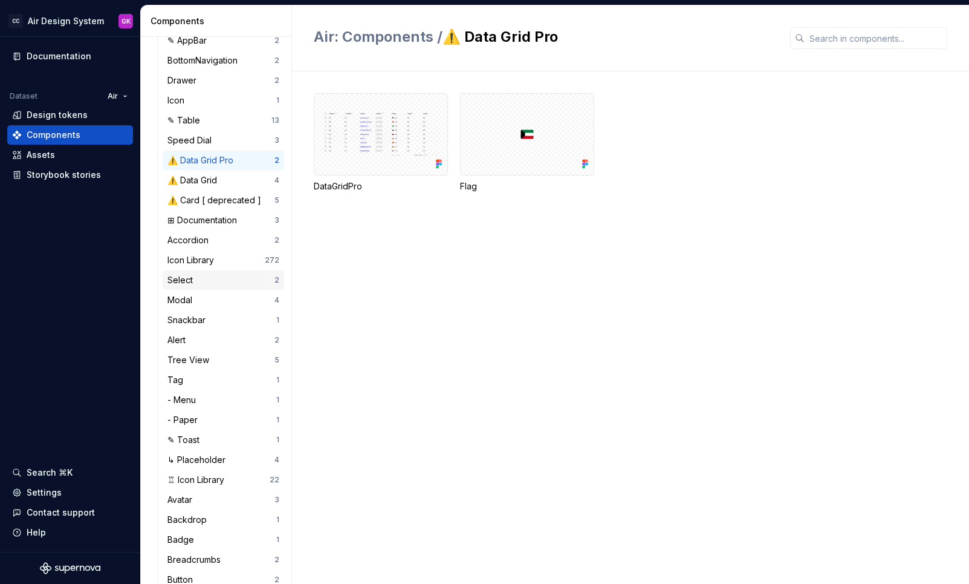
click at [238, 270] on div "Select 2" at bounding box center [224, 279] width 122 height 19
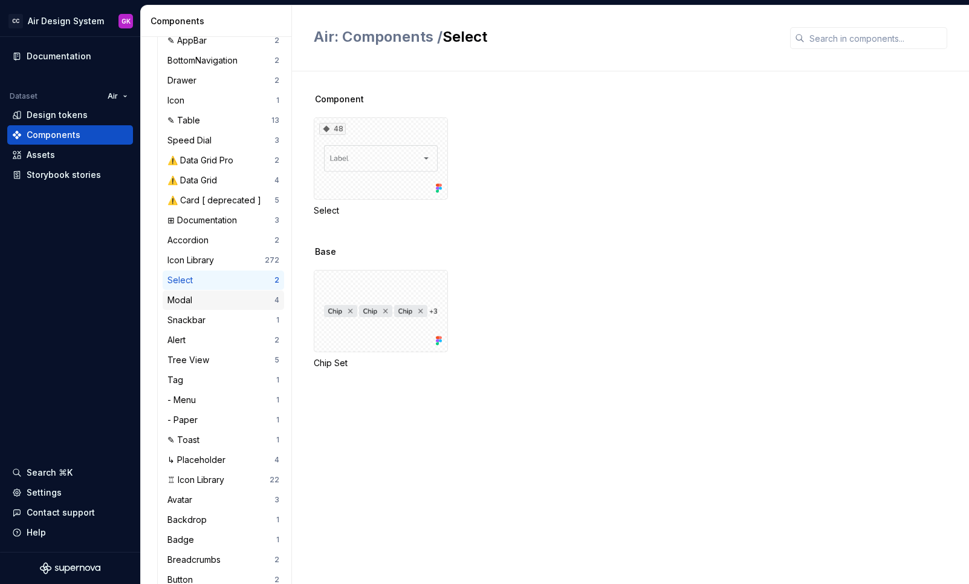
click at [232, 295] on div "Modal" at bounding box center [220, 300] width 107 height 12
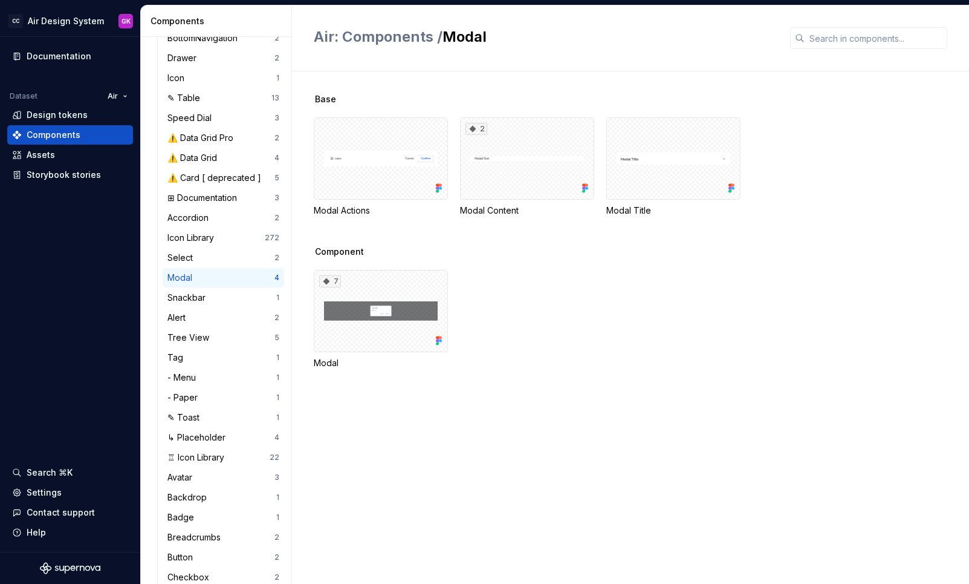
scroll to position [192, 0]
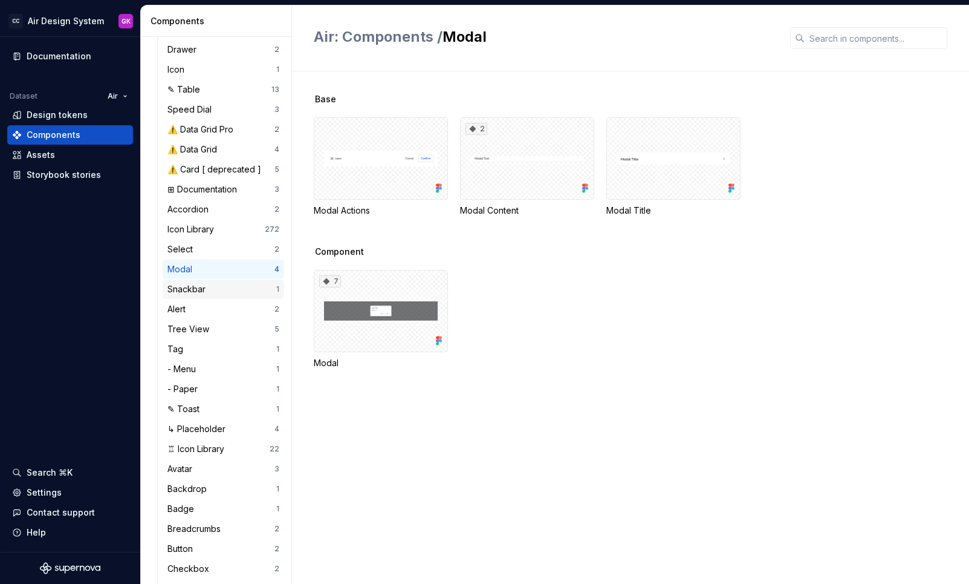
click at [233, 287] on div "Snackbar" at bounding box center [221, 289] width 109 height 12
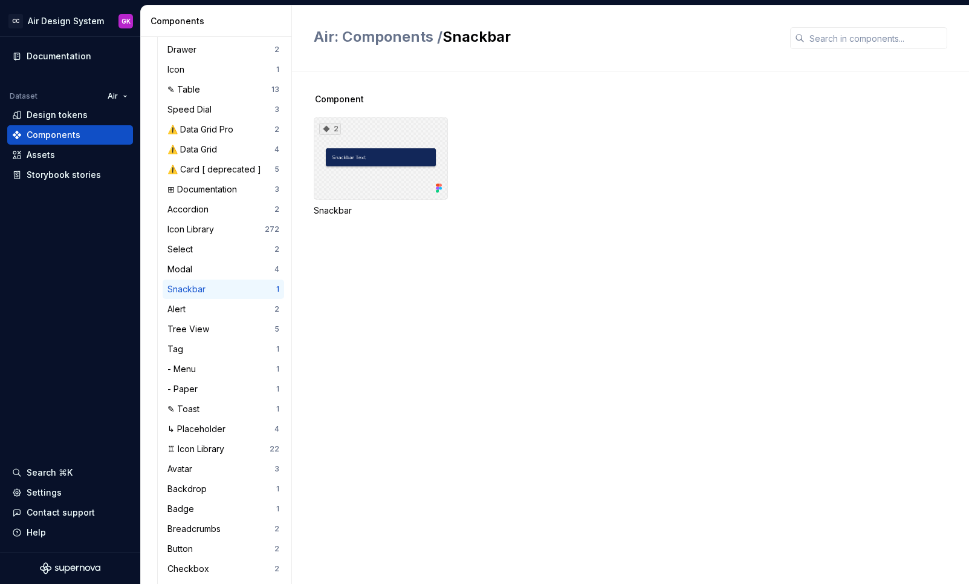
click at [361, 171] on div "2" at bounding box center [381, 158] width 134 height 82
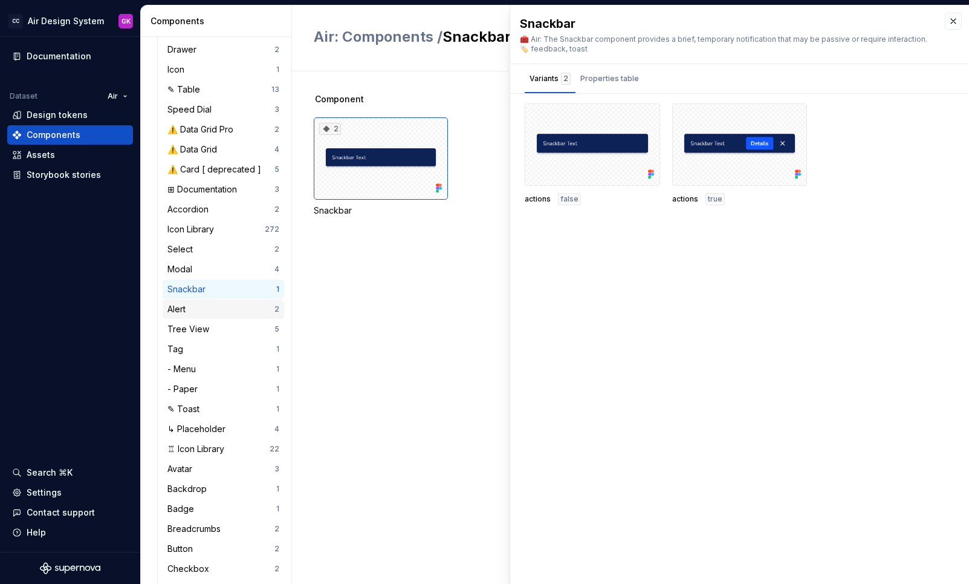
click at [226, 302] on div "Alert 2" at bounding box center [224, 308] width 122 height 19
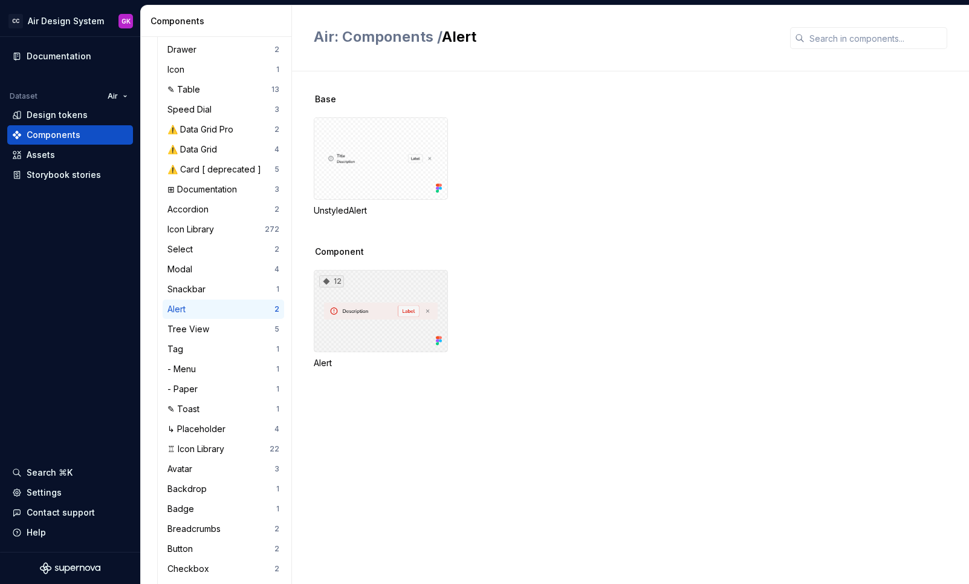
click at [380, 322] on div "12" at bounding box center [381, 311] width 134 height 82
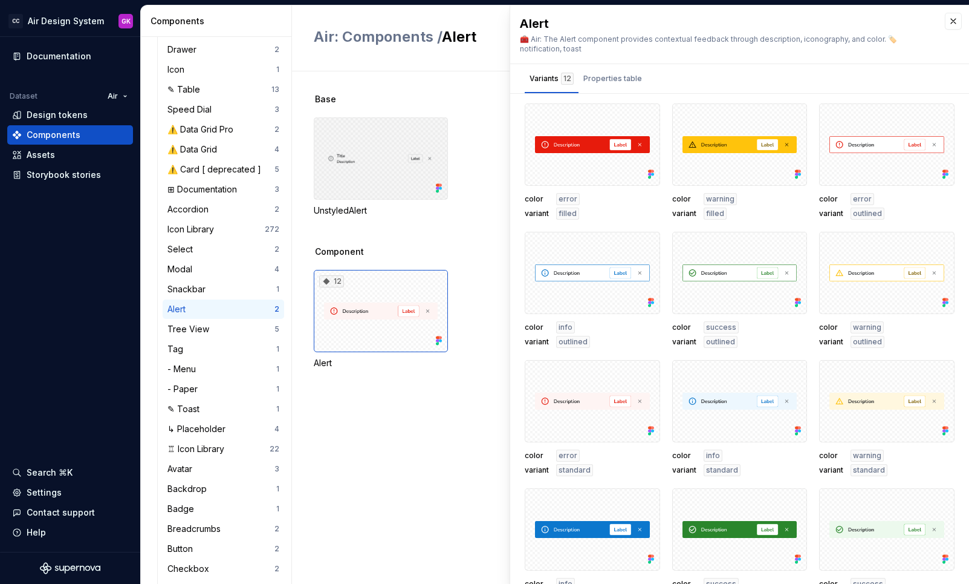
click at [358, 152] on div at bounding box center [381, 158] width 134 height 82
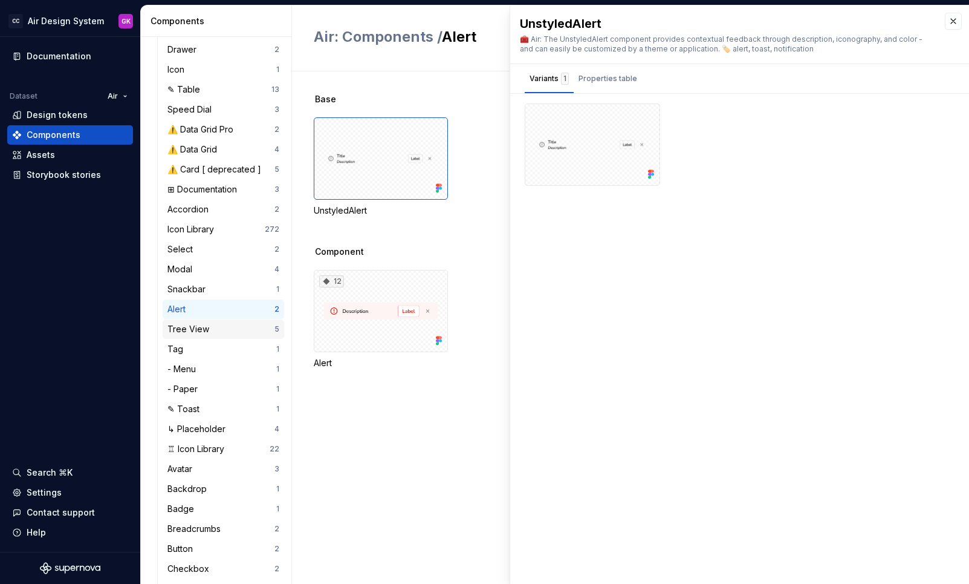
click at [229, 320] on div "Tree View 5" at bounding box center [224, 328] width 122 height 19
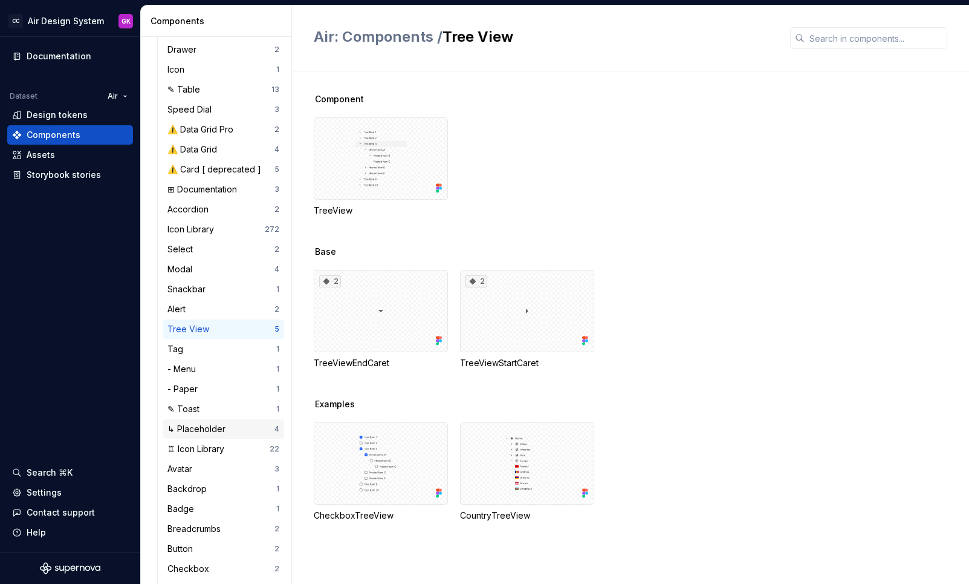
click at [204, 427] on div "↳ Placeholder" at bounding box center [198, 429] width 63 height 12
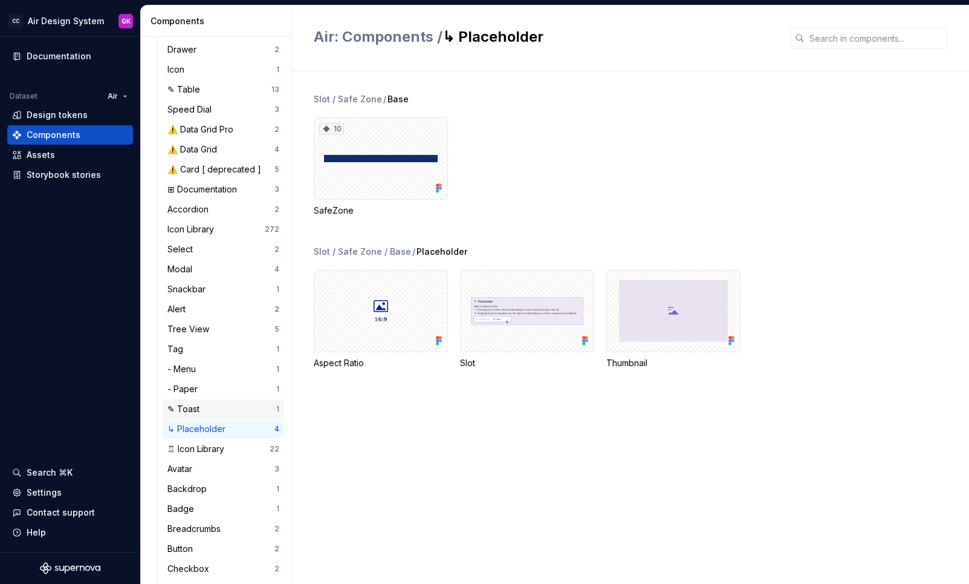
click at [208, 406] on div "✎ Toast" at bounding box center [221, 409] width 109 height 12
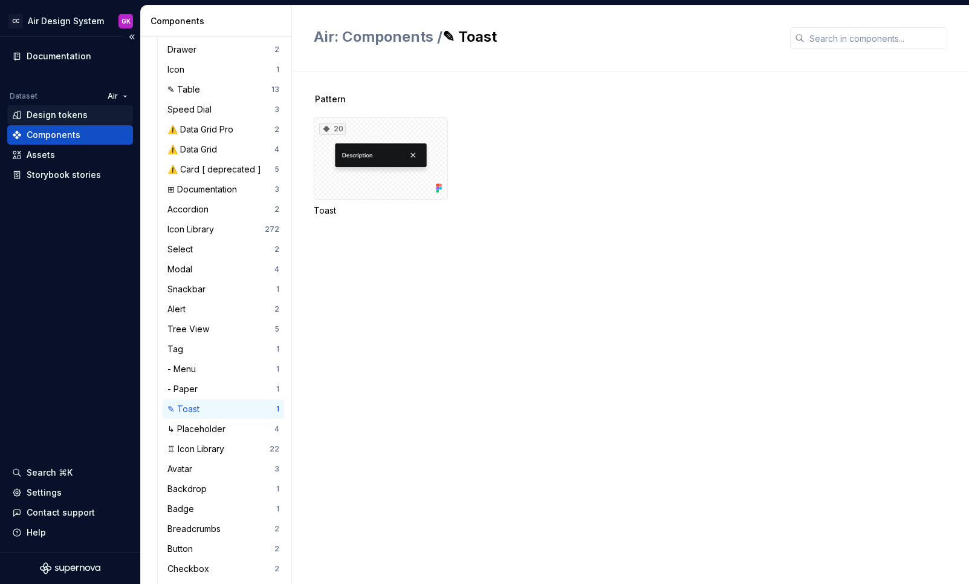
click at [67, 115] on div "Design tokens" at bounding box center [57, 115] width 61 height 12
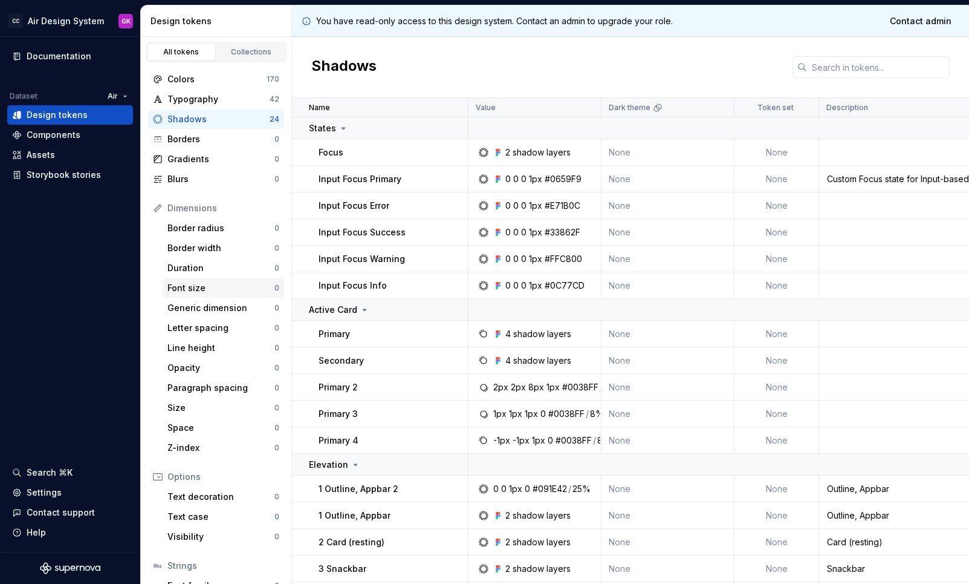
click at [192, 290] on div "Font size" at bounding box center [220, 288] width 107 height 12
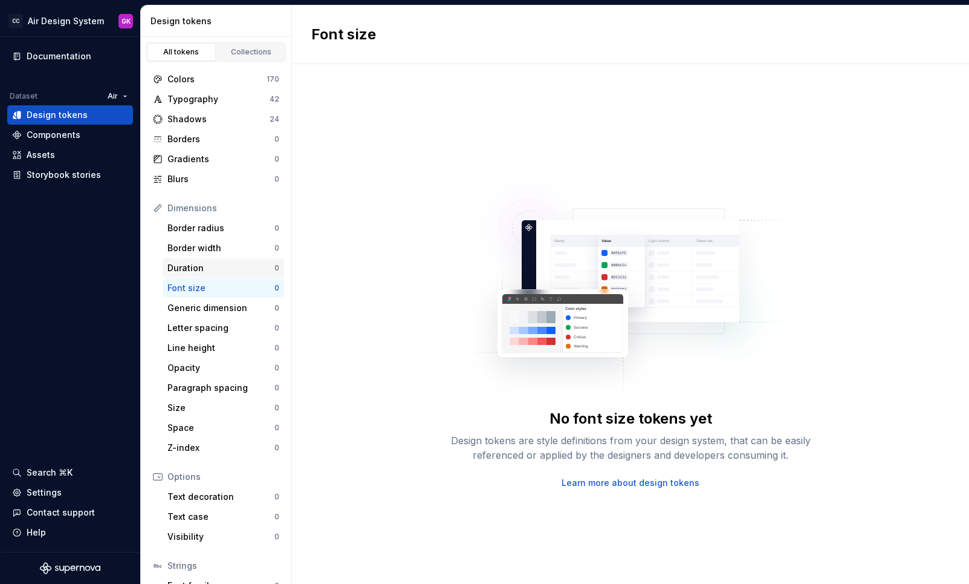
click at [208, 262] on div "Duration" at bounding box center [220, 268] width 107 height 12
click at [220, 223] on div "Border radius" at bounding box center [220, 228] width 107 height 12
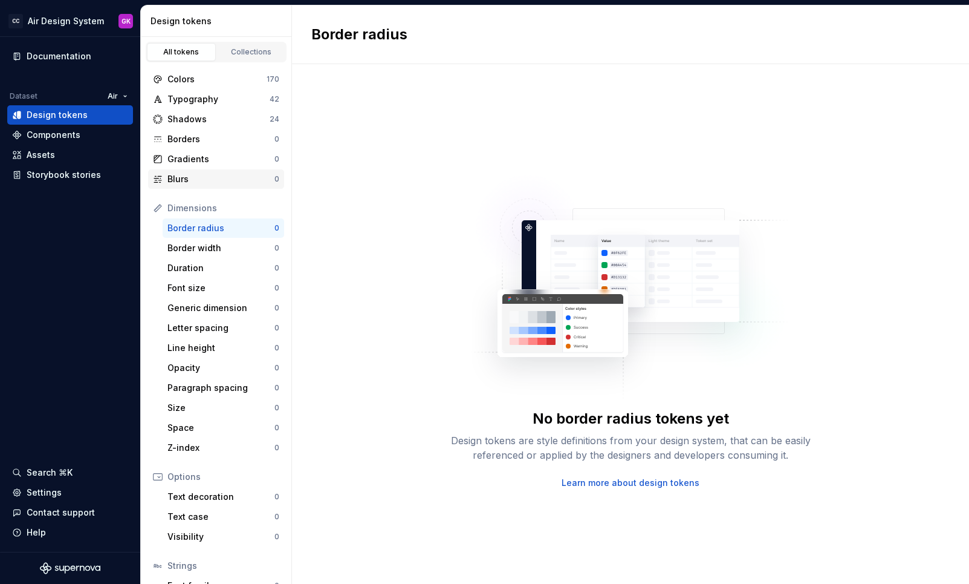
click at [221, 177] on div "Blurs" at bounding box center [220, 179] width 107 height 12
click at [236, 115] on div "Shadows" at bounding box center [218, 119] width 102 height 12
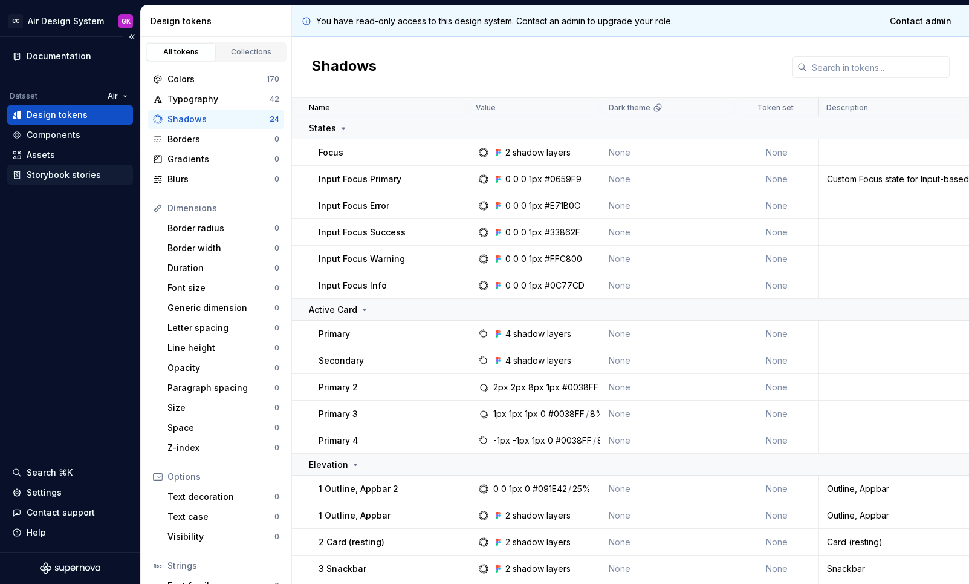
click at [48, 177] on div "Storybook stories" at bounding box center [64, 175] width 74 height 12
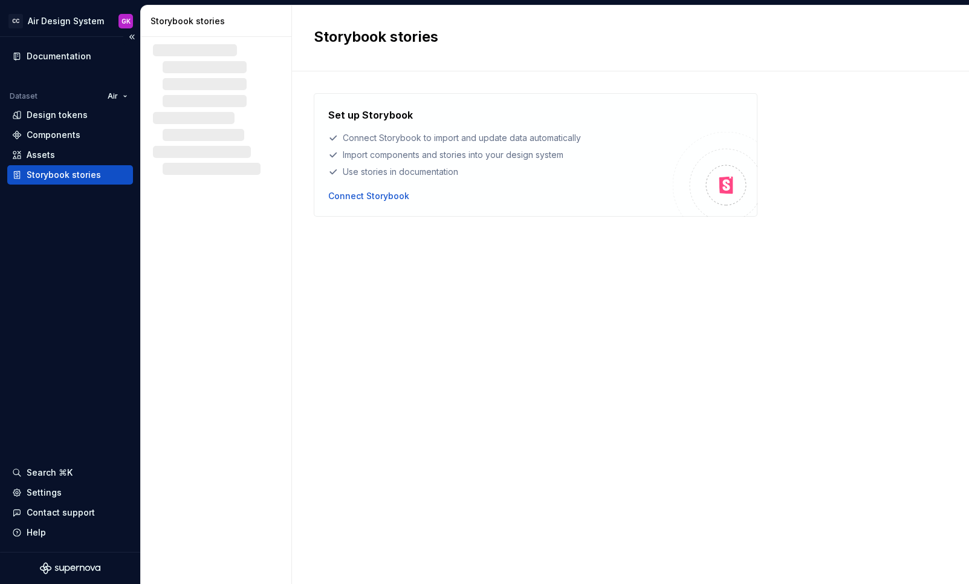
click at [45, 177] on div "Storybook stories" at bounding box center [64, 175] width 74 height 12
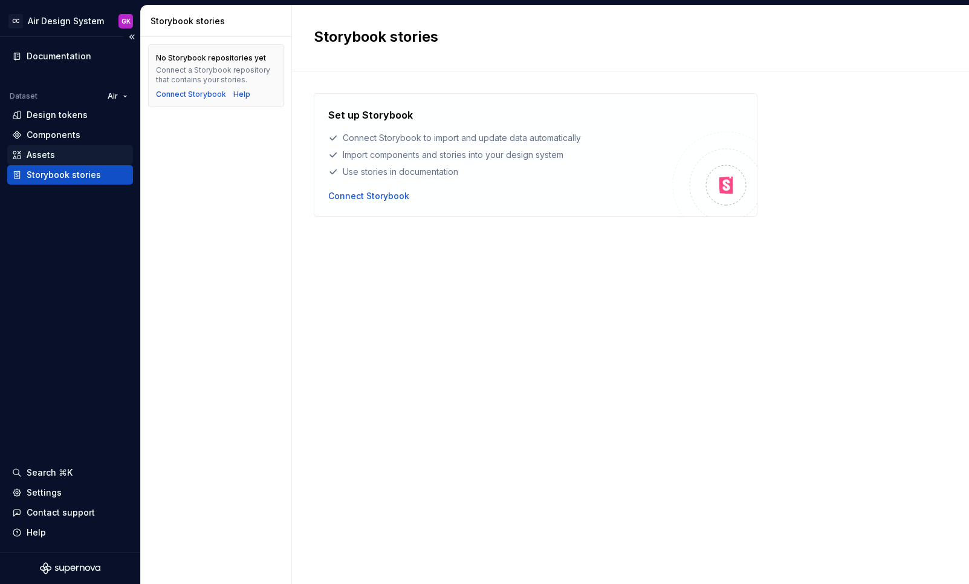
click at [51, 159] on div "Assets" at bounding box center [41, 155] width 28 height 12
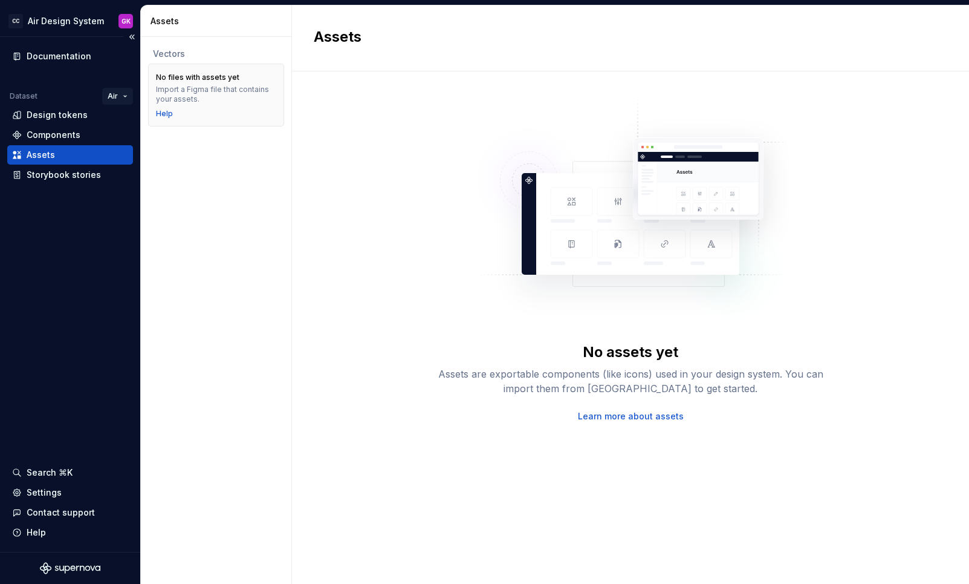
click at [125, 92] on html "CC Air Design System GK Documentation Dataset Air Design tokens Components Asse…" at bounding box center [484, 292] width 969 height 584
click at [128, 119] on div "AHP" at bounding box center [164, 120] width 79 height 12
click at [90, 120] on div "Design tokens" at bounding box center [70, 115] width 116 height 12
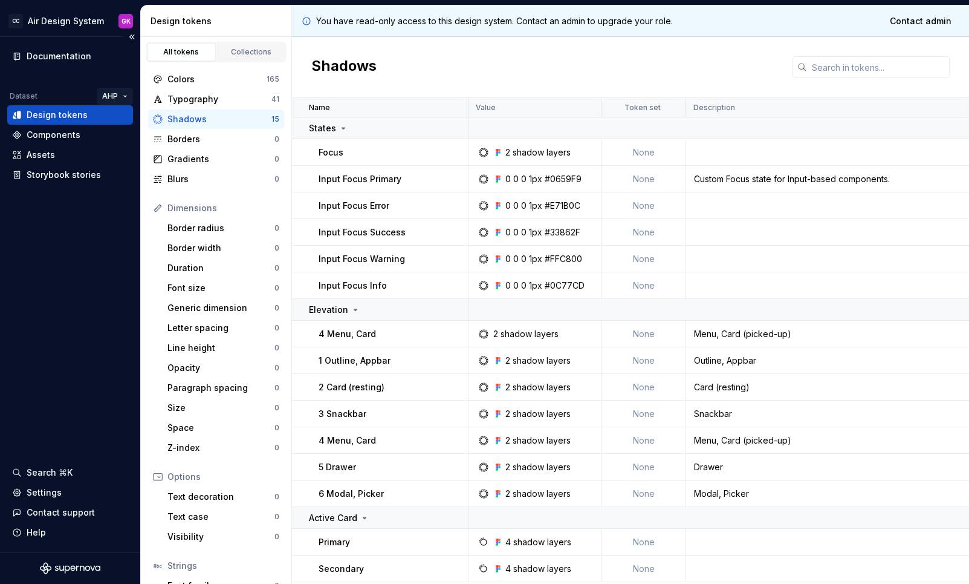
click at [122, 90] on html "CC Air Design System GK Documentation Dataset AHP Design tokens Components Asse…" at bounding box center [484, 292] width 969 height 584
click at [120, 134] on div "Air" at bounding box center [159, 139] width 79 height 12
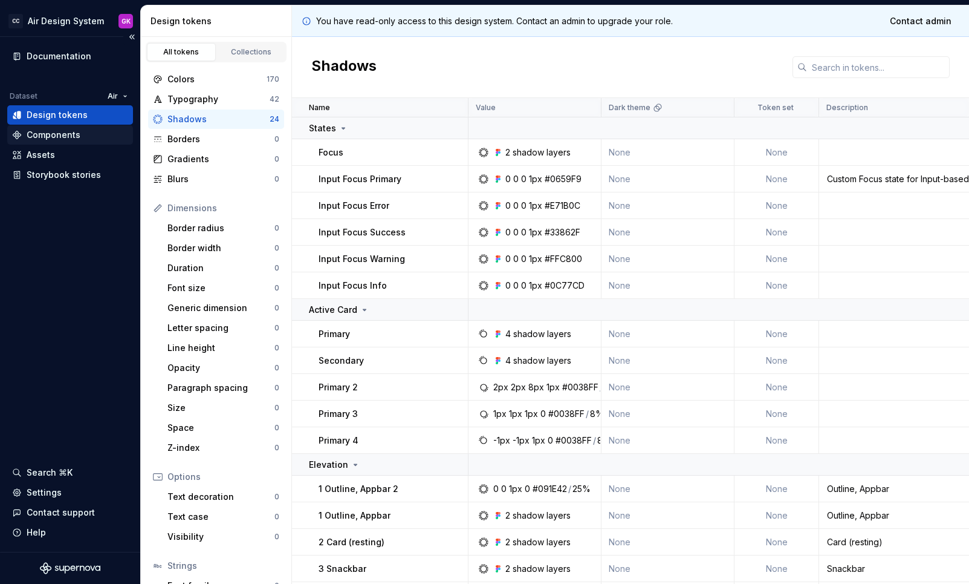
click at [93, 135] on div "Components" at bounding box center [70, 135] width 116 height 12
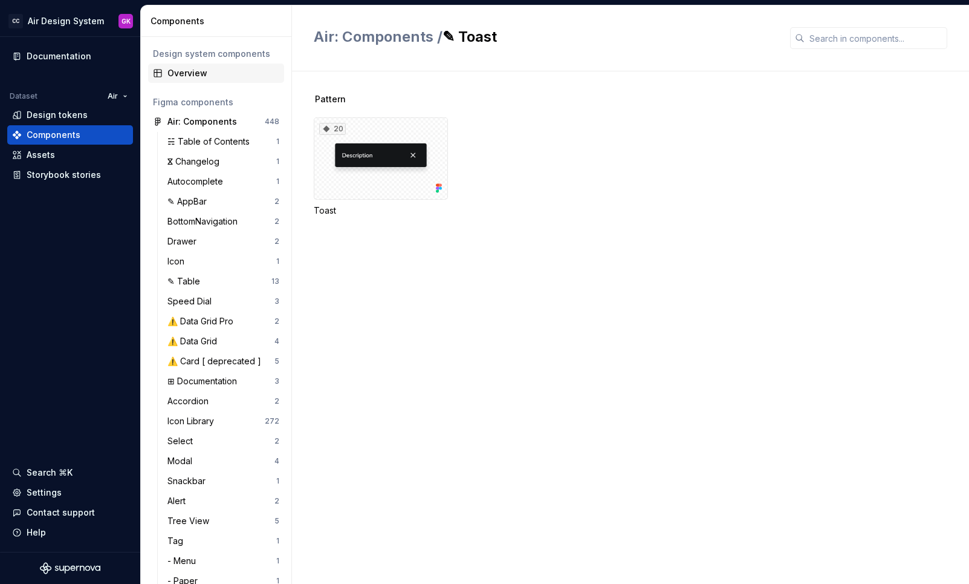
click at [227, 69] on div "Overview" at bounding box center [223, 73] width 112 height 12
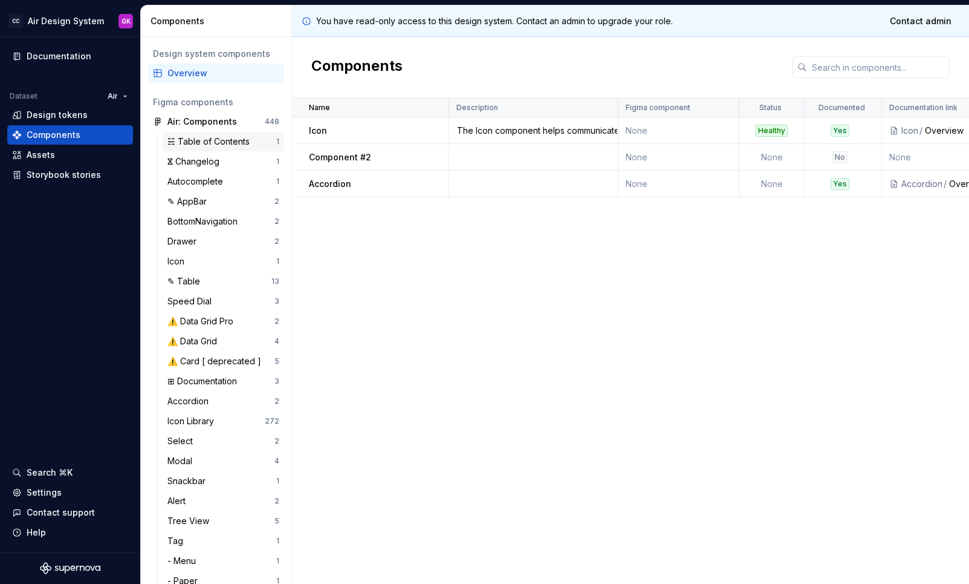
click at [208, 138] on div "☵ Table of Contents" at bounding box center [210, 141] width 87 height 12
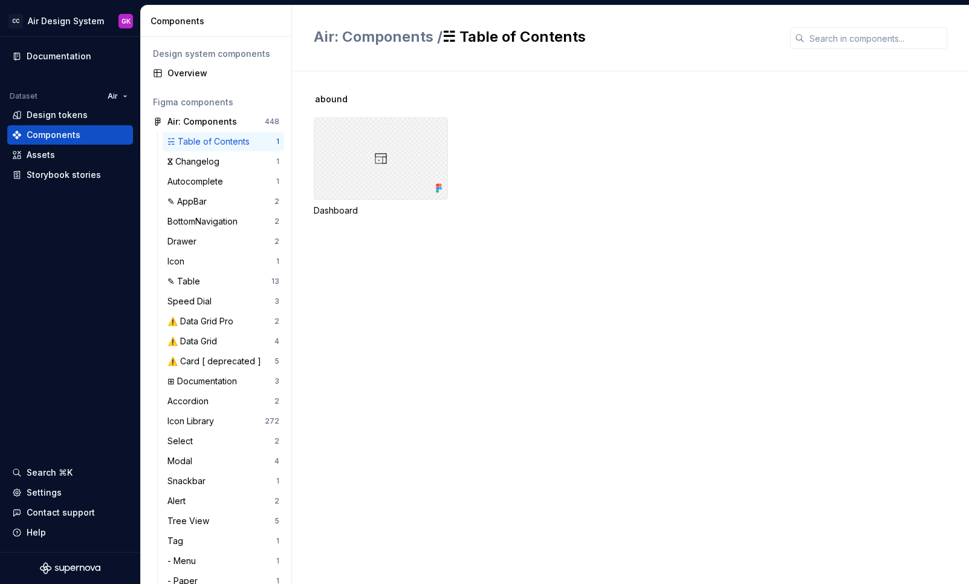
click at [371, 155] on div at bounding box center [381, 158] width 134 height 82
click at [220, 115] on div "Air: Components" at bounding box center [202, 121] width 70 height 12
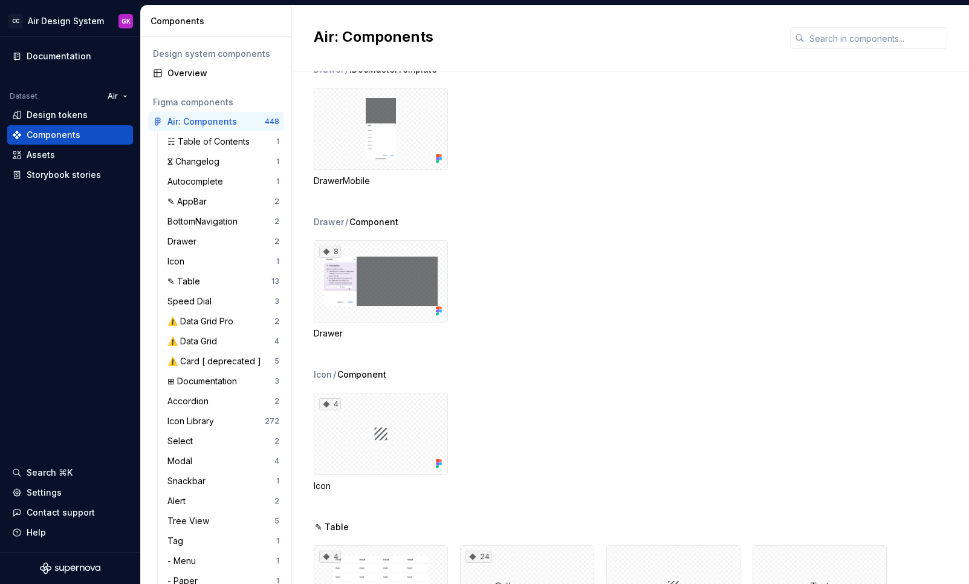
scroll to position [929, 0]
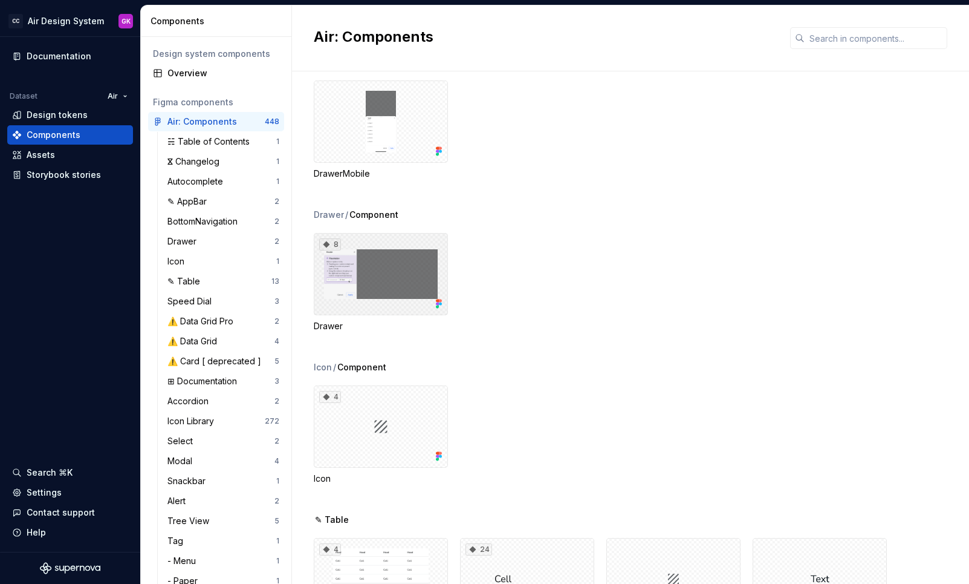
click at [358, 288] on div "8" at bounding box center [381, 274] width 134 height 82
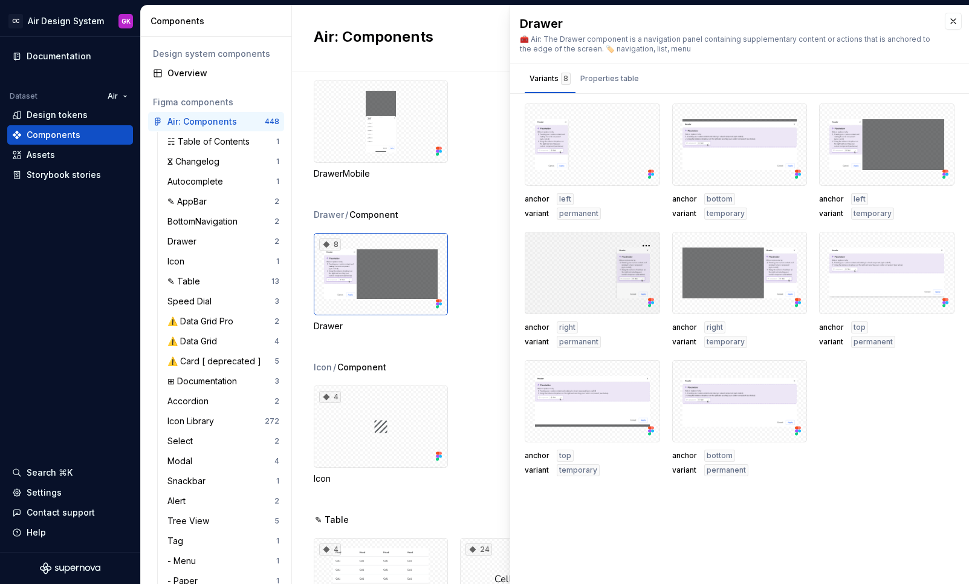
click at [608, 271] on div at bounding box center [592, 273] width 135 height 82
click at [772, 281] on div at bounding box center [739, 273] width 135 height 82
click at [572, 111] on div at bounding box center [592, 144] width 135 height 82
click at [438, 126] on div at bounding box center [381, 121] width 134 height 82
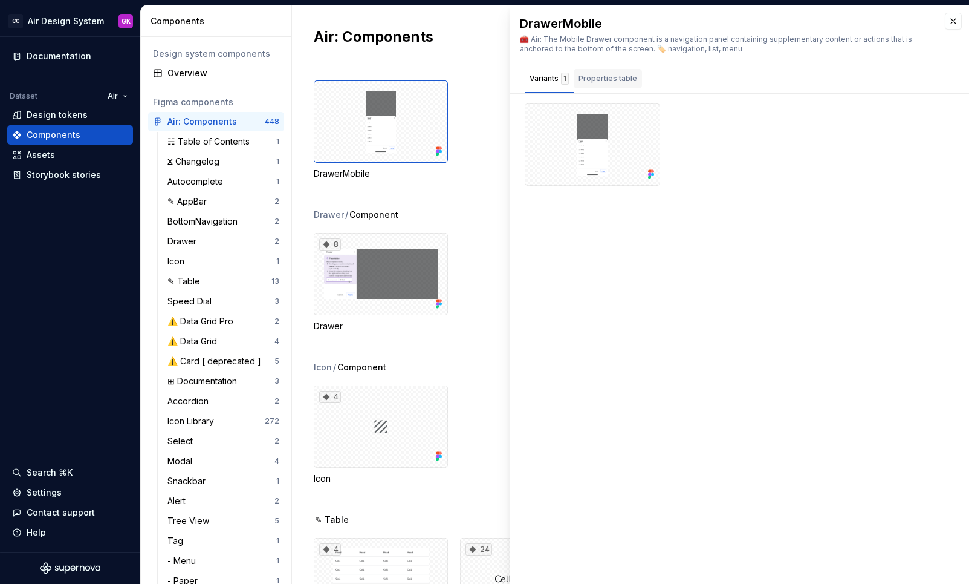
click at [619, 71] on div "Properties table" at bounding box center [608, 78] width 68 height 19
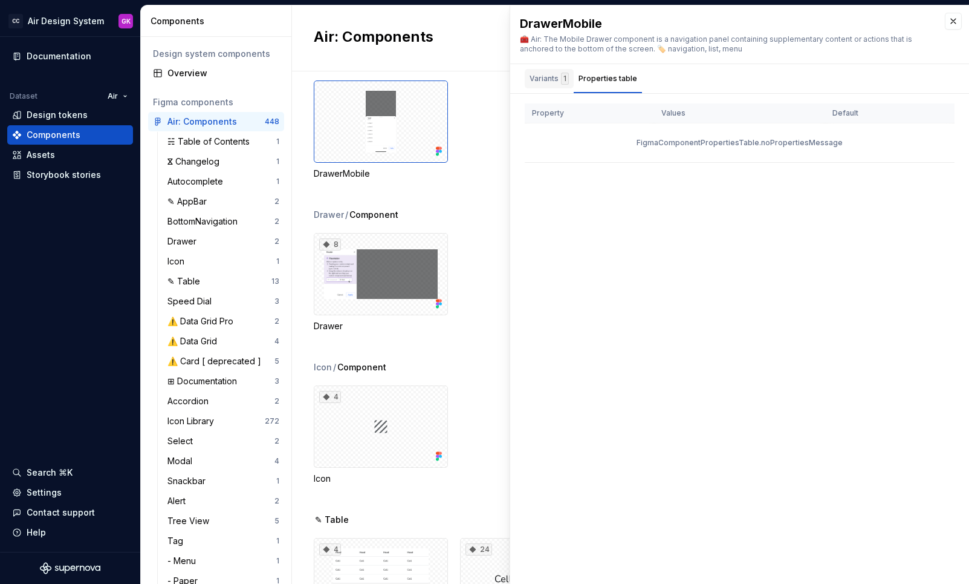
click at [549, 73] on div "Variants 1" at bounding box center [549, 79] width 39 height 12
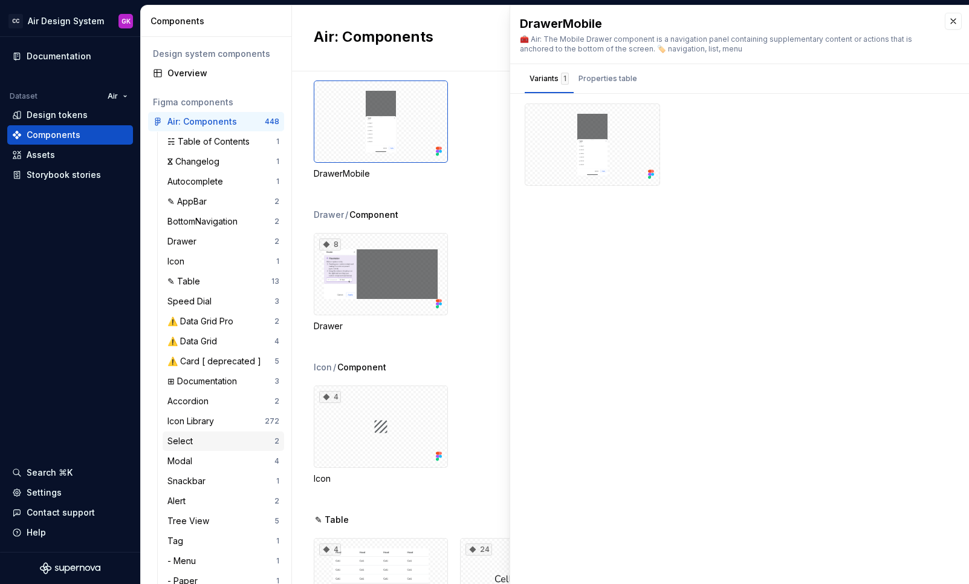
click at [181, 435] on div "Select" at bounding box center [182, 441] width 30 height 12
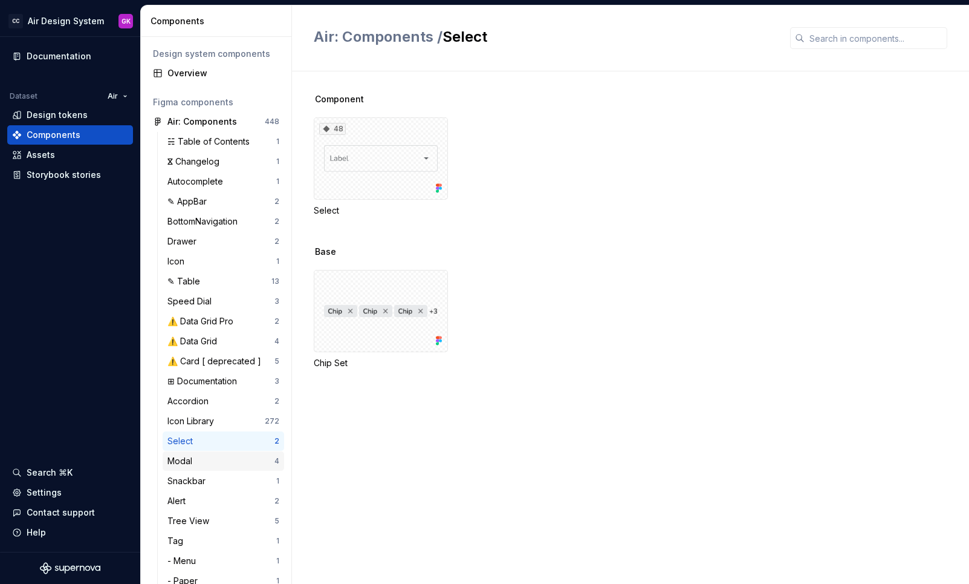
click at [224, 455] on div "Modal" at bounding box center [220, 461] width 107 height 12
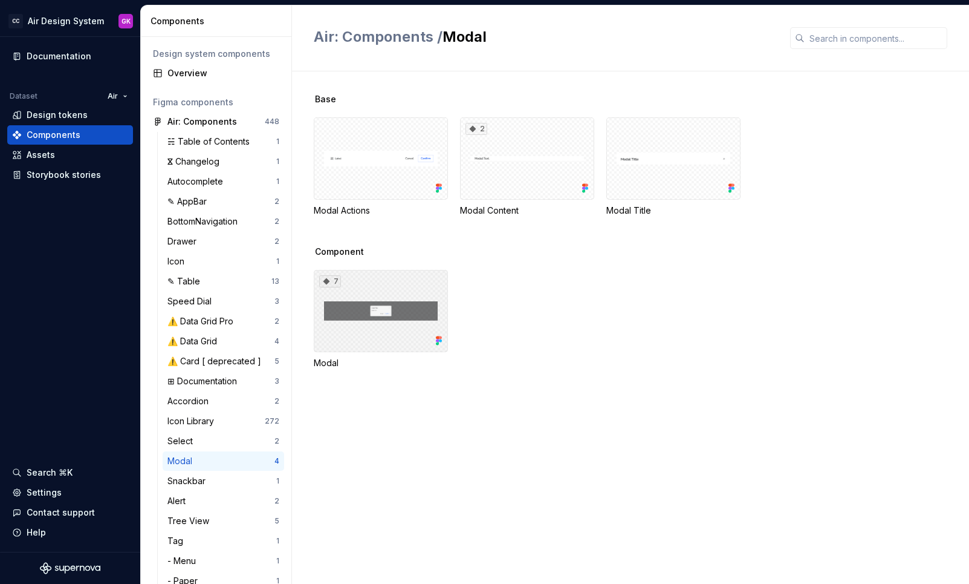
click at [374, 310] on div "7" at bounding box center [381, 311] width 134 height 82
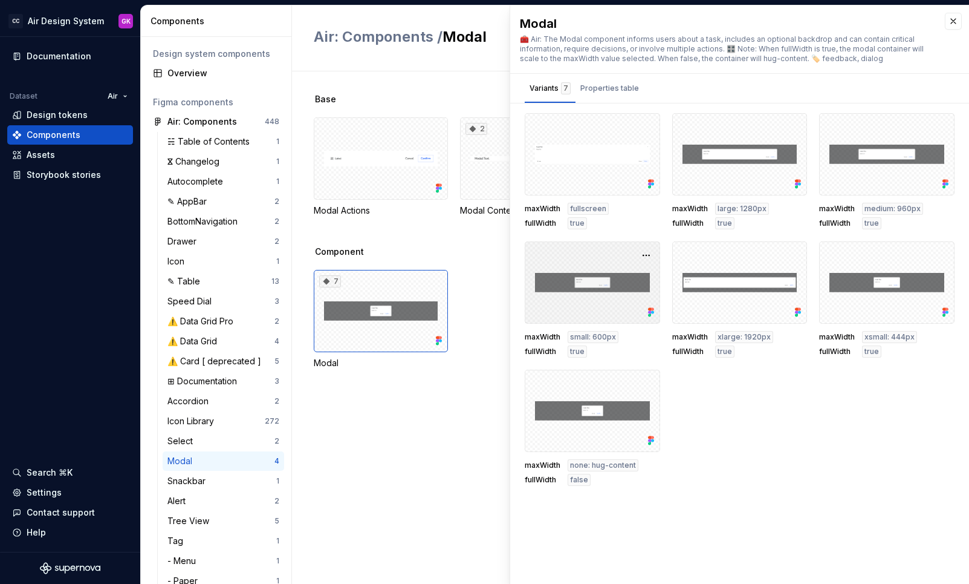
click at [594, 296] on div at bounding box center [592, 282] width 135 height 82
click at [612, 164] on div at bounding box center [592, 154] width 135 height 82
click at [476, 150] on div "2" at bounding box center [527, 158] width 134 height 82
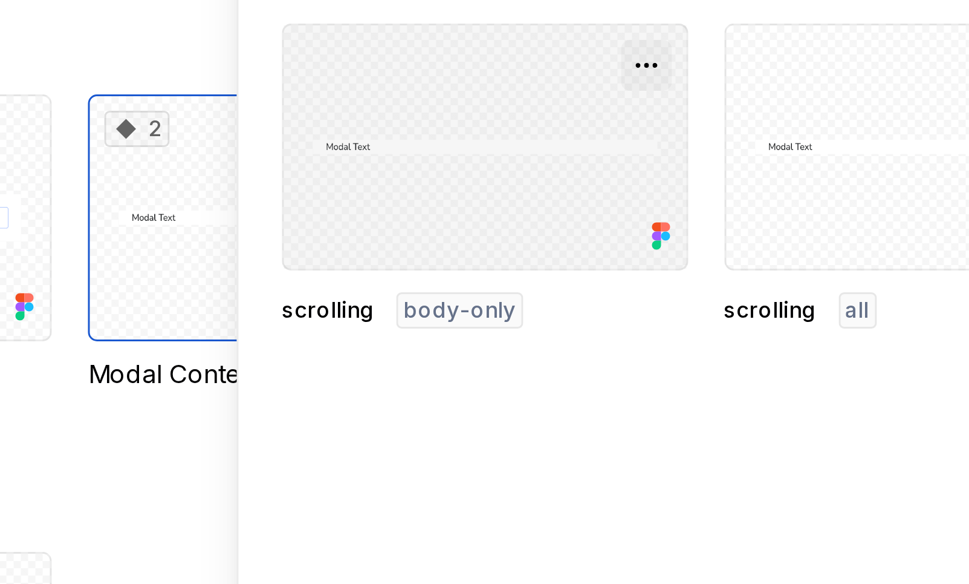
click at [647, 106] on button "button" at bounding box center [646, 107] width 17 height 17
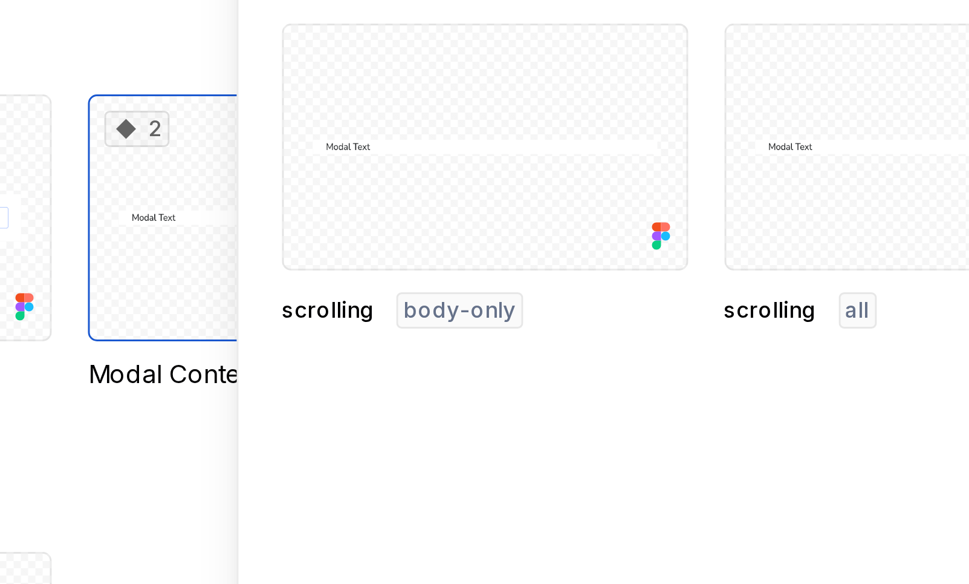
click at [624, 216] on div "Modal Content 🧰 Air: .ModalContent has the main content of a Modal, such as the…" at bounding box center [739, 294] width 459 height 578
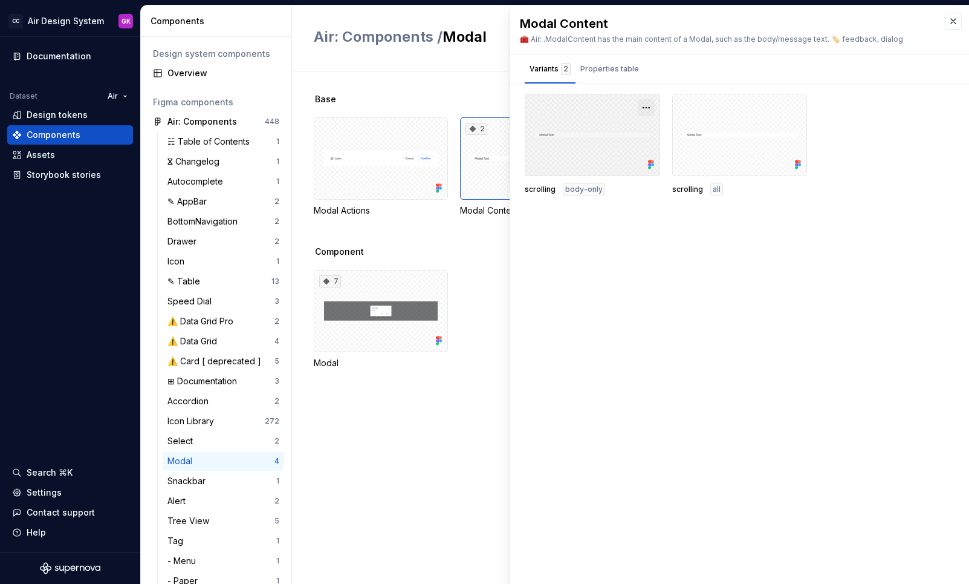
click at [644, 104] on button "button" at bounding box center [646, 107] width 17 height 17
click at [580, 245] on div "Modal Content 🧰 Air: .ModalContent has the main content of a Modal, such as the…" at bounding box center [739, 294] width 459 height 578
click at [457, 356] on div "7 Modal" at bounding box center [641, 319] width 655 height 99
click at [203, 481] on div "Snackbar" at bounding box center [188, 481] width 43 height 12
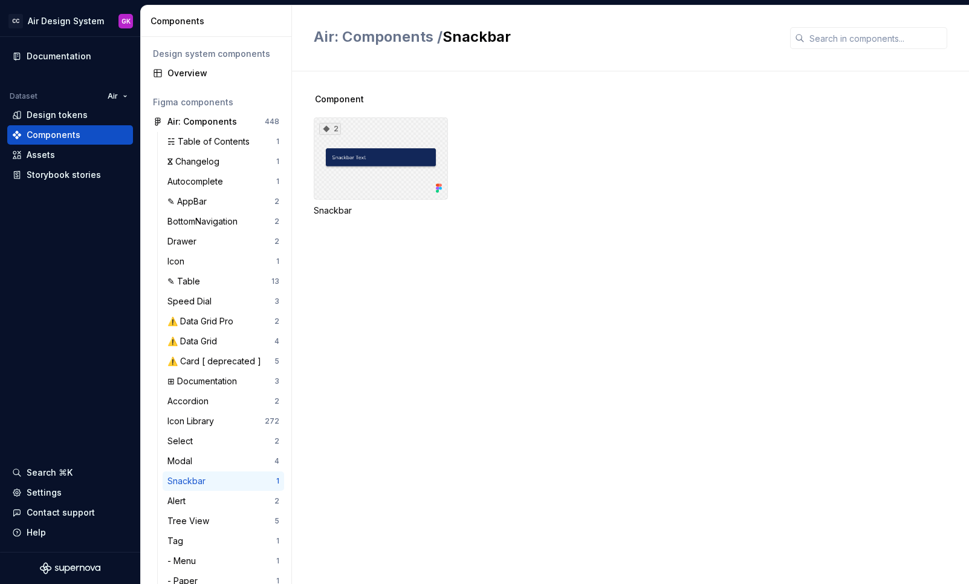
click at [374, 180] on div "2" at bounding box center [381, 158] width 134 height 82
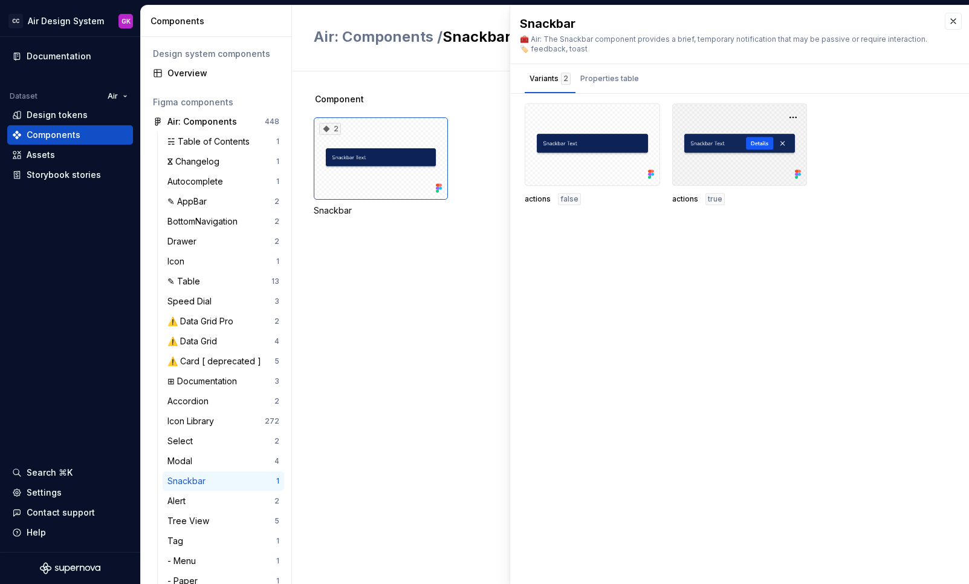
click at [723, 157] on div at bounding box center [739, 144] width 135 height 82
click at [615, 68] on button "Properties table" at bounding box center [610, 78] width 68 height 29
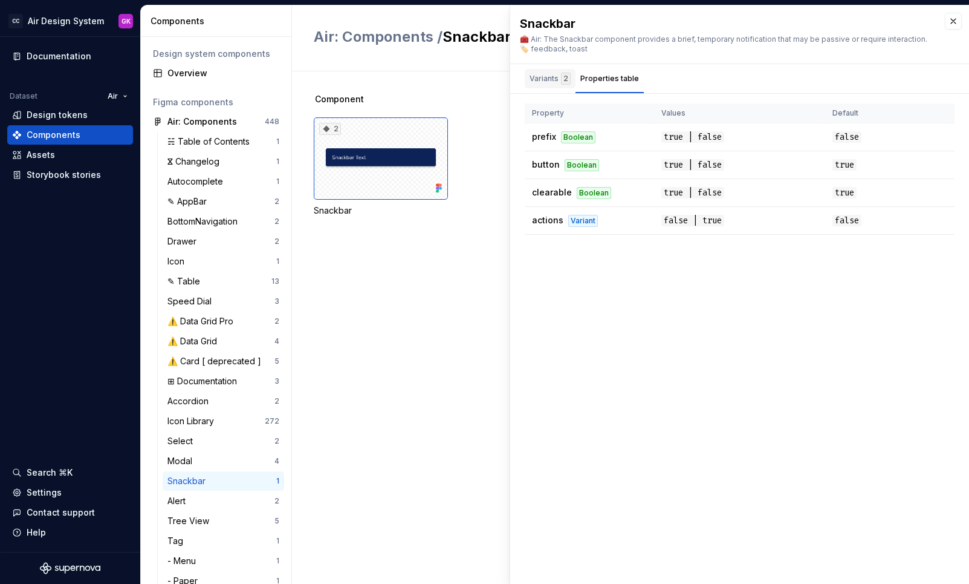
click at [554, 79] on div "Variants 2" at bounding box center [550, 79] width 41 height 12
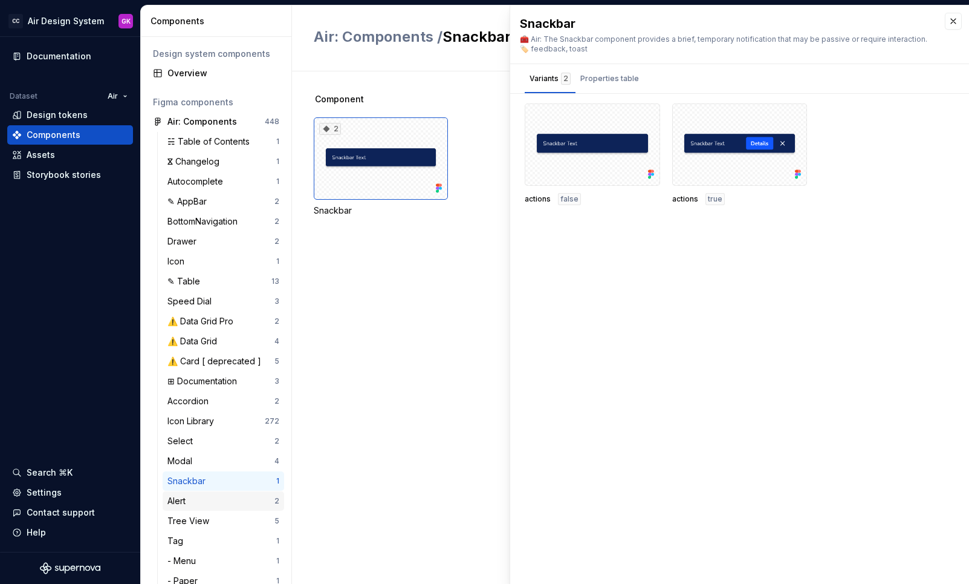
click at [249, 502] on div "Alert" at bounding box center [220, 501] width 107 height 12
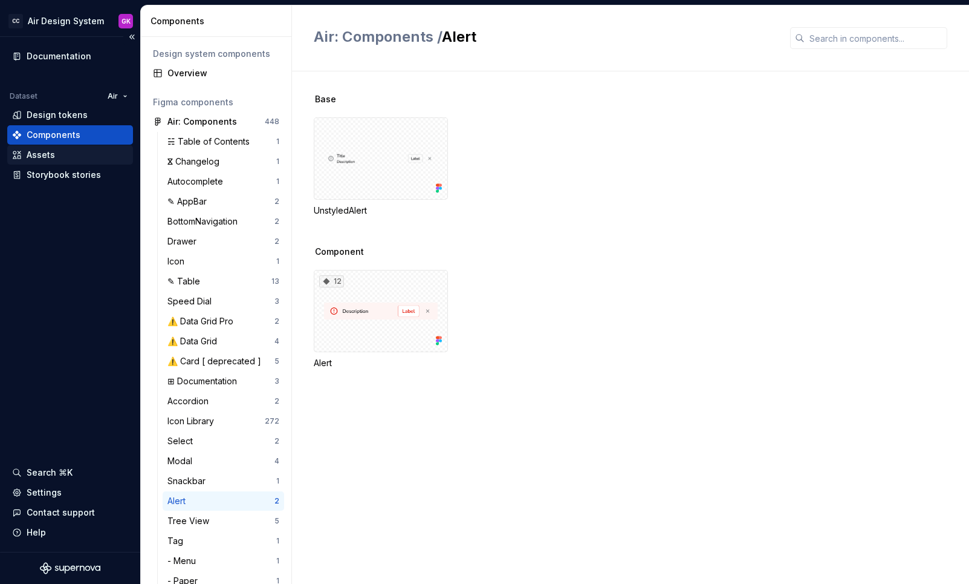
click at [73, 158] on div "Assets" at bounding box center [70, 155] width 116 height 12
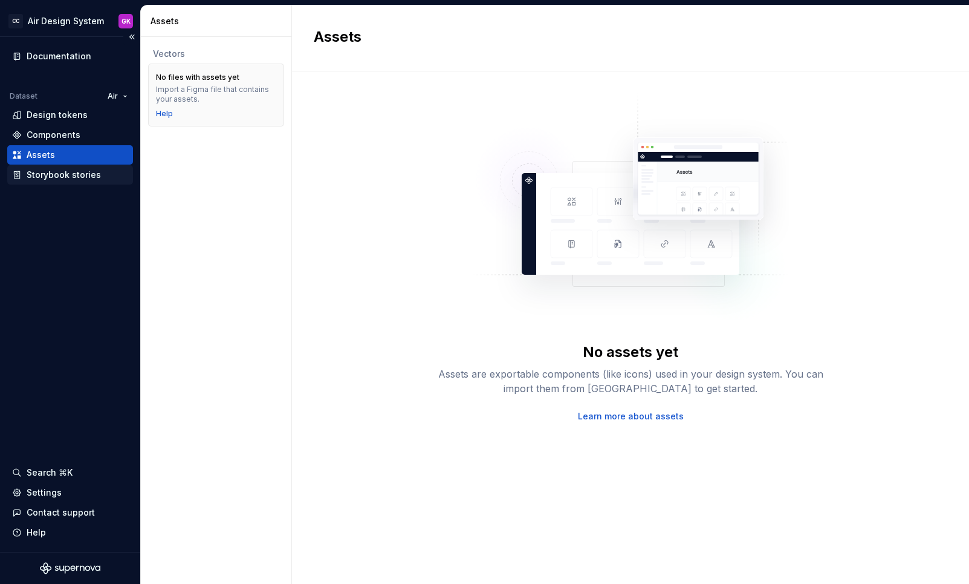
click at [76, 175] on div "Storybook stories" at bounding box center [64, 175] width 74 height 12
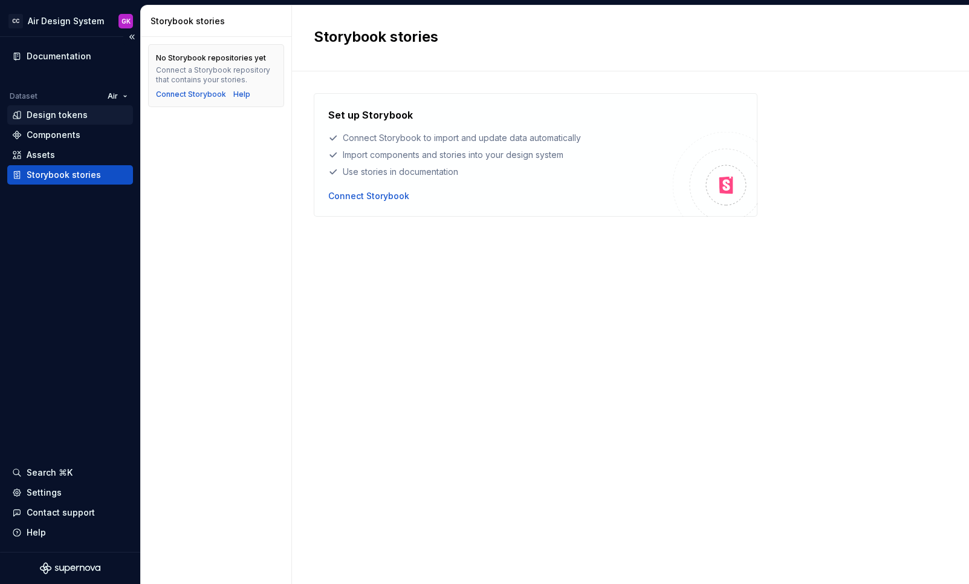
click at [81, 117] on div "Design tokens" at bounding box center [57, 115] width 61 height 12
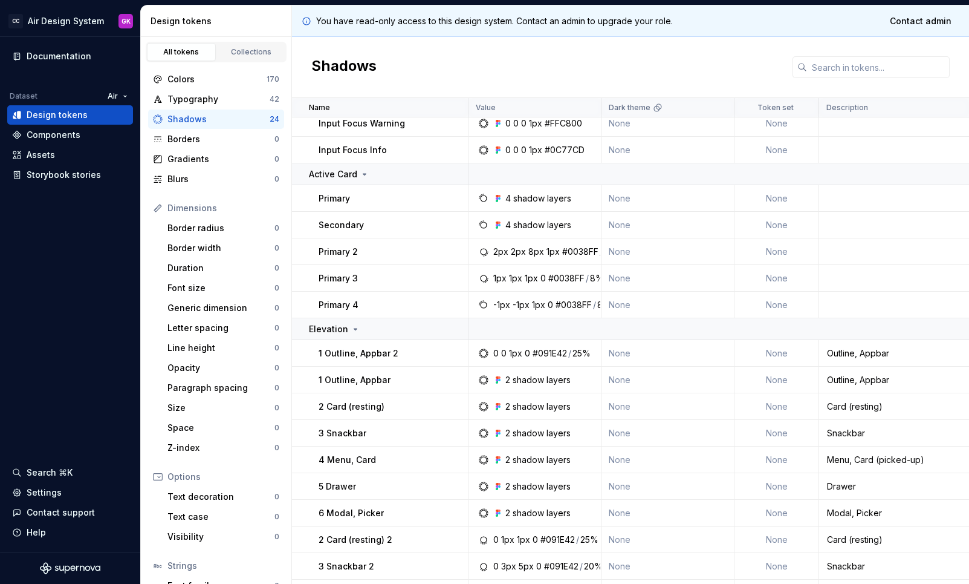
scroll to position [238, 0]
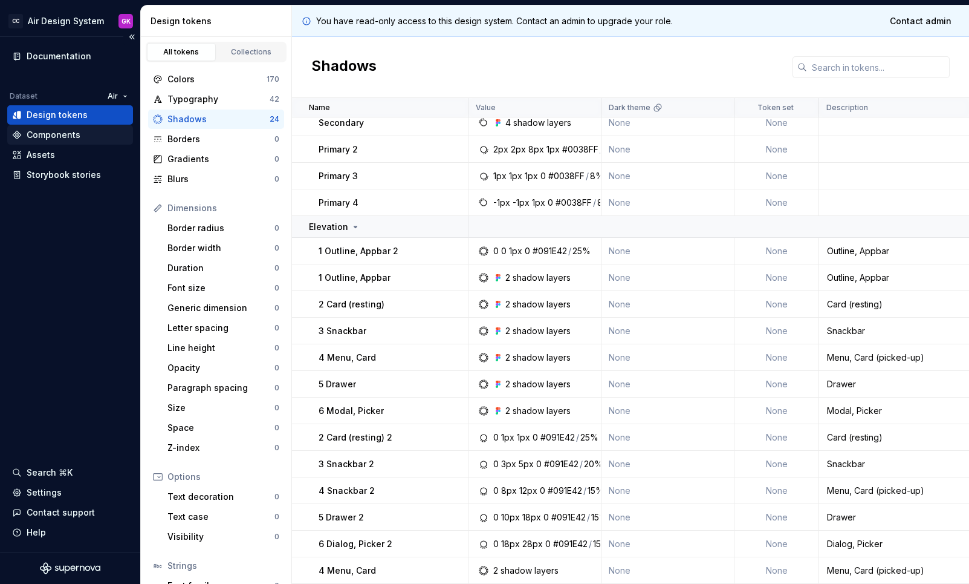
click at [57, 136] on div "Components" at bounding box center [54, 135] width 54 height 12
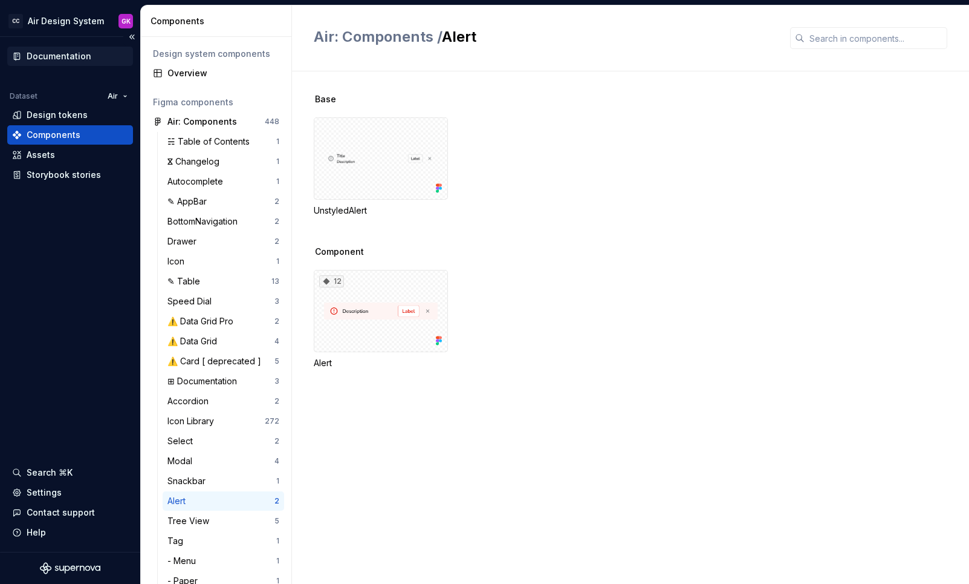
click at [47, 57] on div "Documentation" at bounding box center [59, 56] width 65 height 12
click at [57, 56] on div "Documentation" at bounding box center [59, 56] width 65 height 12
click at [65, 54] on div "Documentation" at bounding box center [59, 56] width 65 height 12
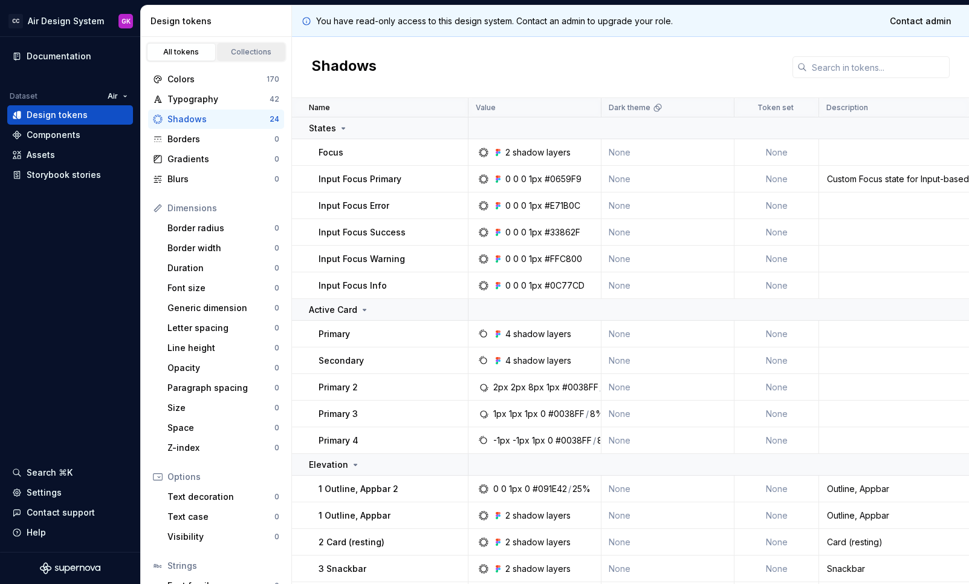
click at [244, 57] on link "Collections" at bounding box center [251, 52] width 69 height 18
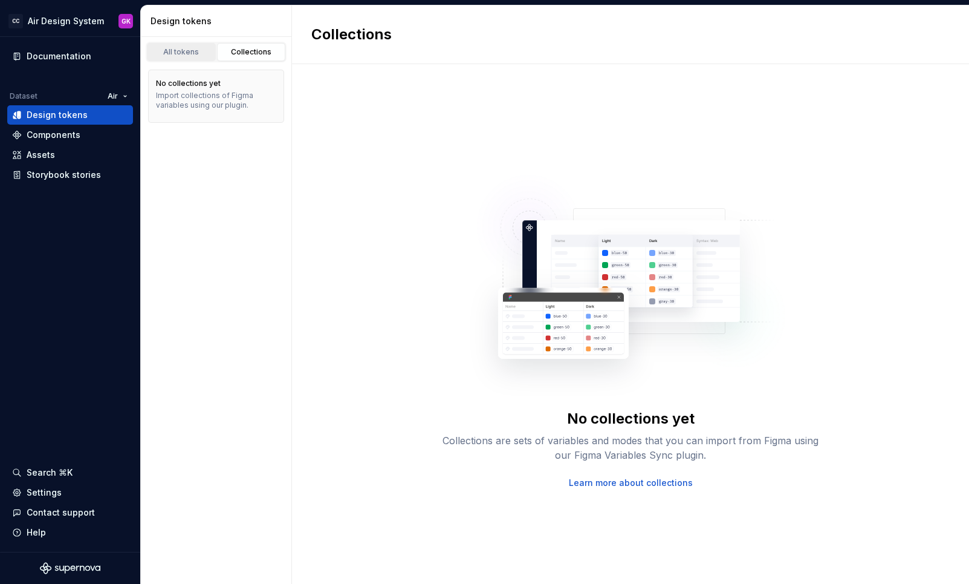
click at [210, 51] on div "All tokens" at bounding box center [181, 52] width 60 height 10
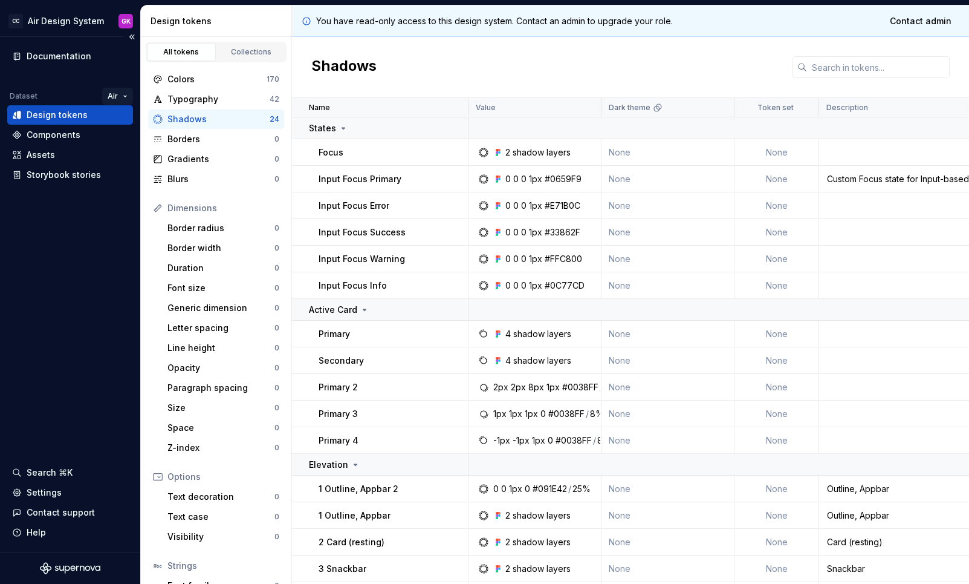
click at [113, 97] on html "CC Air Design System GK Documentation Dataset Air Design tokens Components Asse…" at bounding box center [484, 292] width 969 height 584
click at [63, 136] on div "Components" at bounding box center [54, 135] width 54 height 12
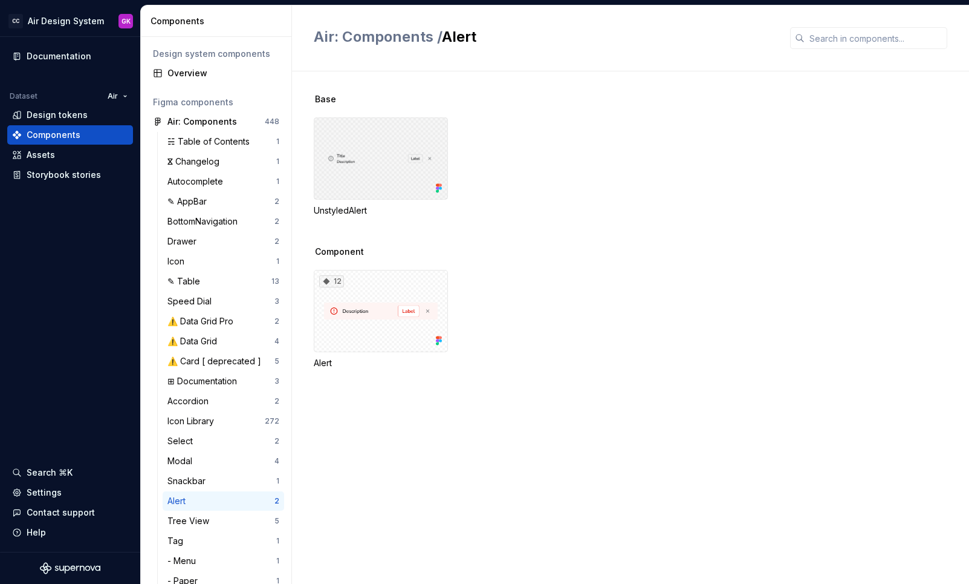
click at [435, 158] on div at bounding box center [381, 158] width 134 height 82
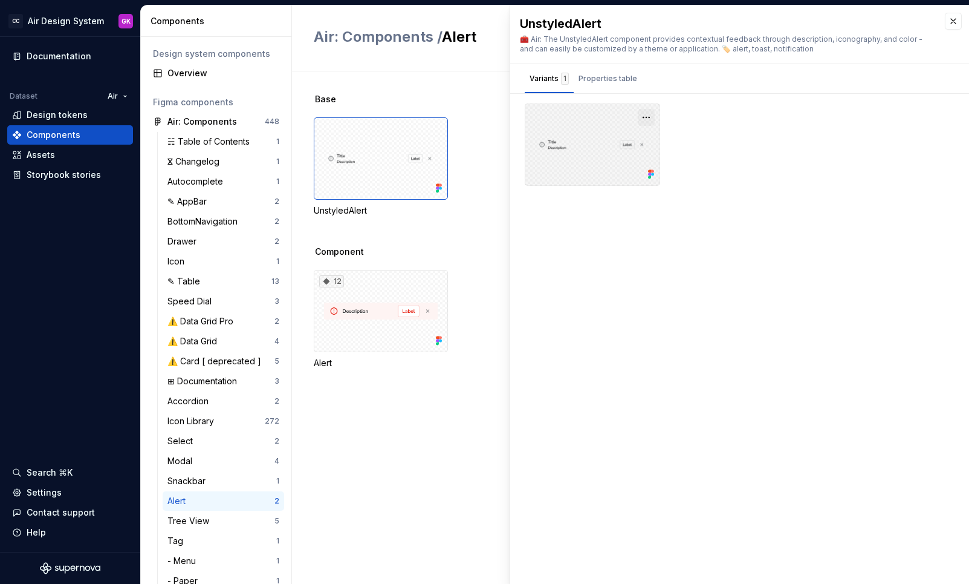
click at [644, 117] on button "button" at bounding box center [646, 117] width 17 height 17
click at [614, 136] on div "Open in [GEOGRAPHIC_DATA]" at bounding box center [607, 153] width 79 height 36
click at [227, 338] on div "⚠️ Data Grid" at bounding box center [220, 341] width 107 height 12
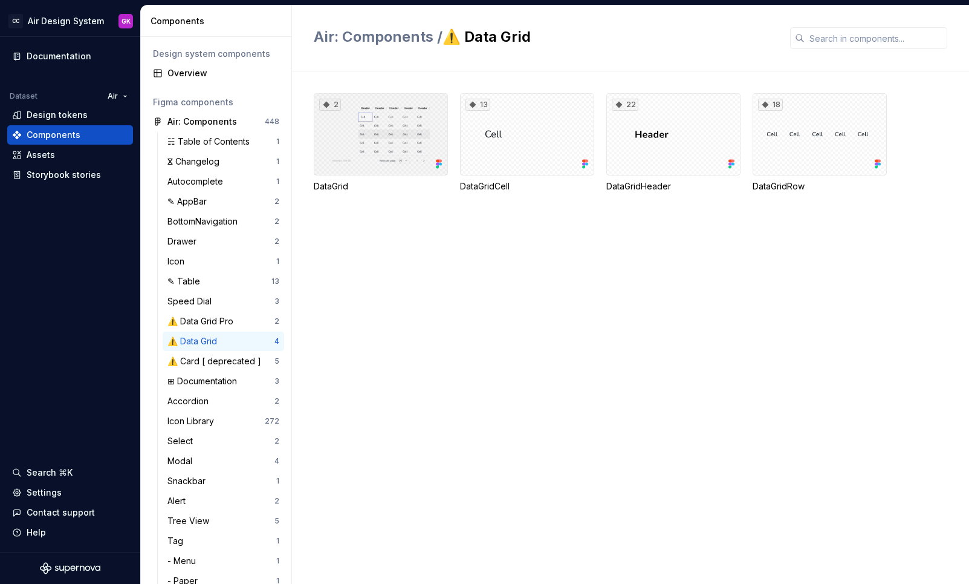
click at [381, 138] on div "2" at bounding box center [381, 134] width 134 height 82
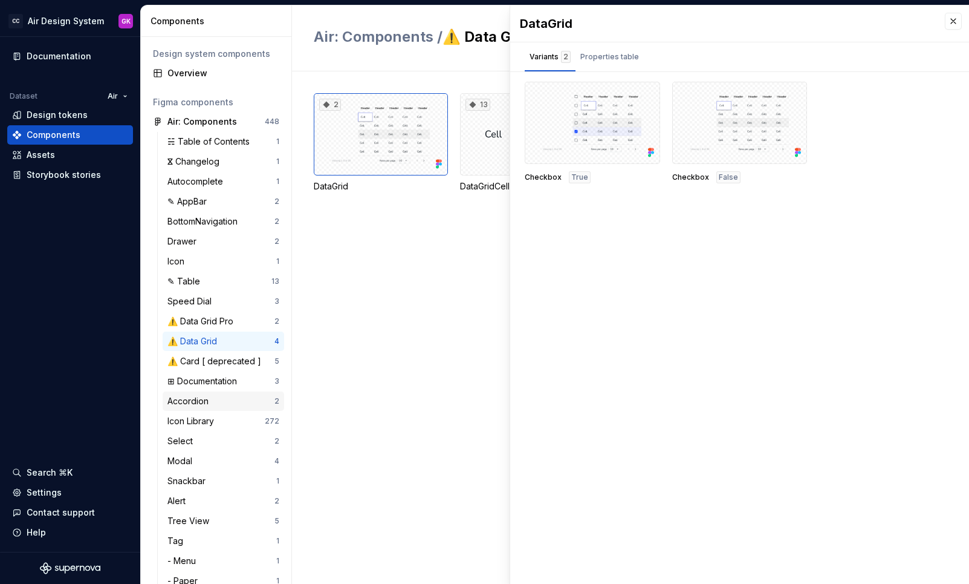
click at [222, 399] on div "Accordion" at bounding box center [220, 401] width 107 height 12
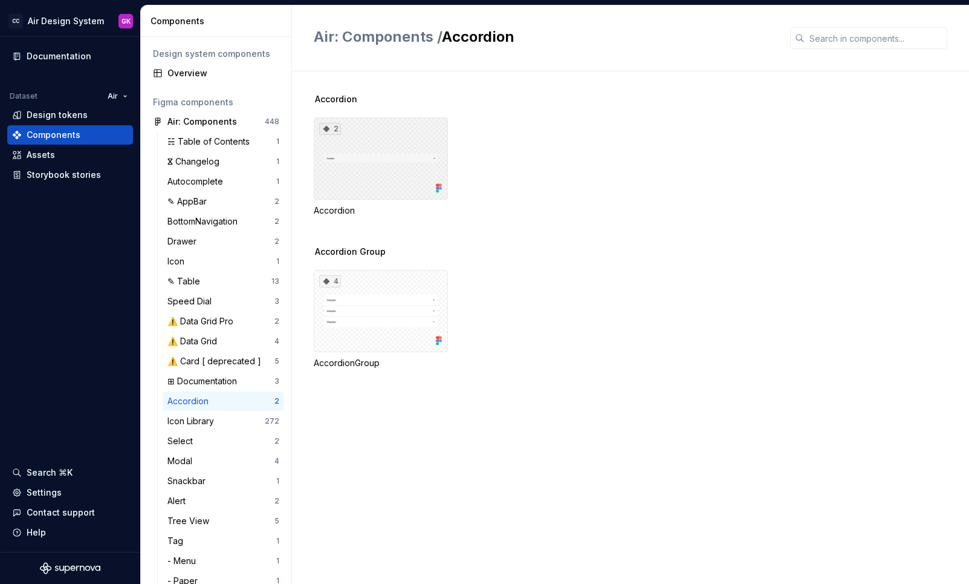
click at [434, 146] on div "2" at bounding box center [381, 158] width 134 height 82
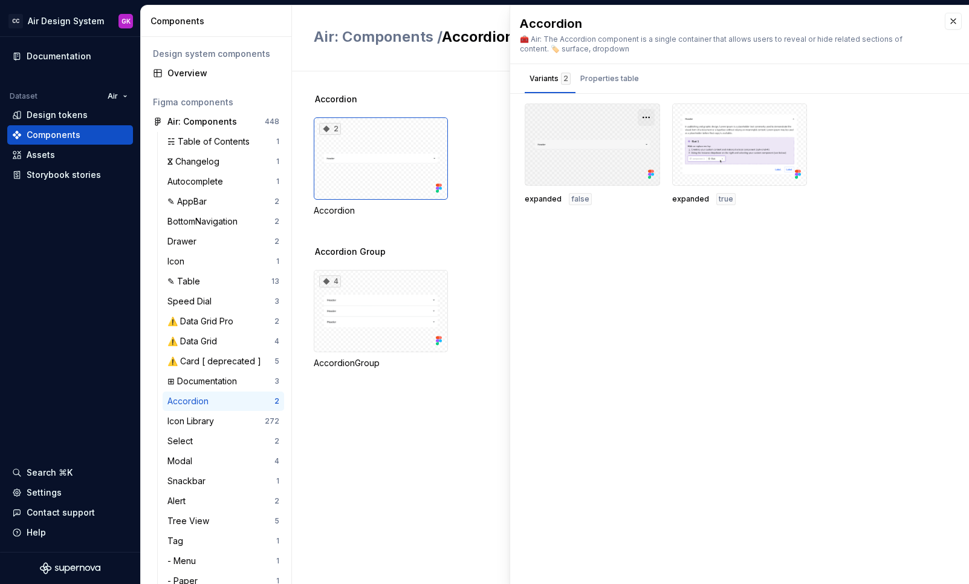
click at [650, 114] on button "button" at bounding box center [646, 117] width 17 height 17
click at [626, 139] on div "Open in [GEOGRAPHIC_DATA]" at bounding box center [607, 153] width 79 height 36
